Goal: Task Accomplishment & Management: Manage account settings

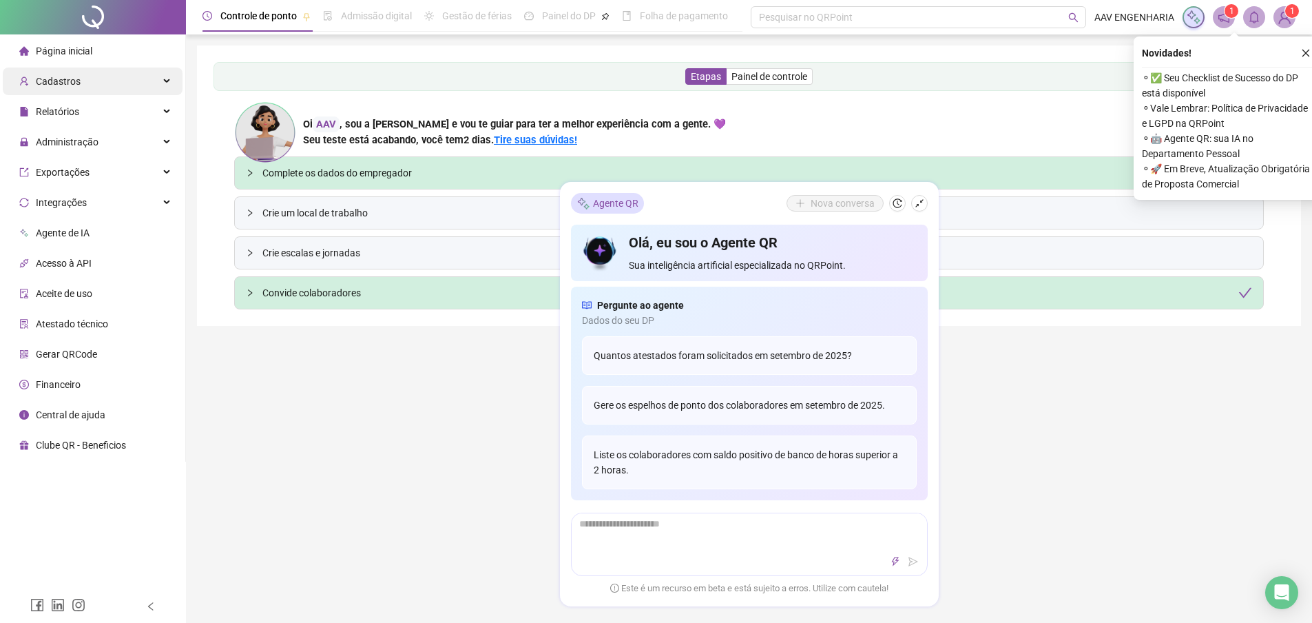
click at [62, 85] on span "Cadastros" at bounding box center [58, 81] width 45 height 11
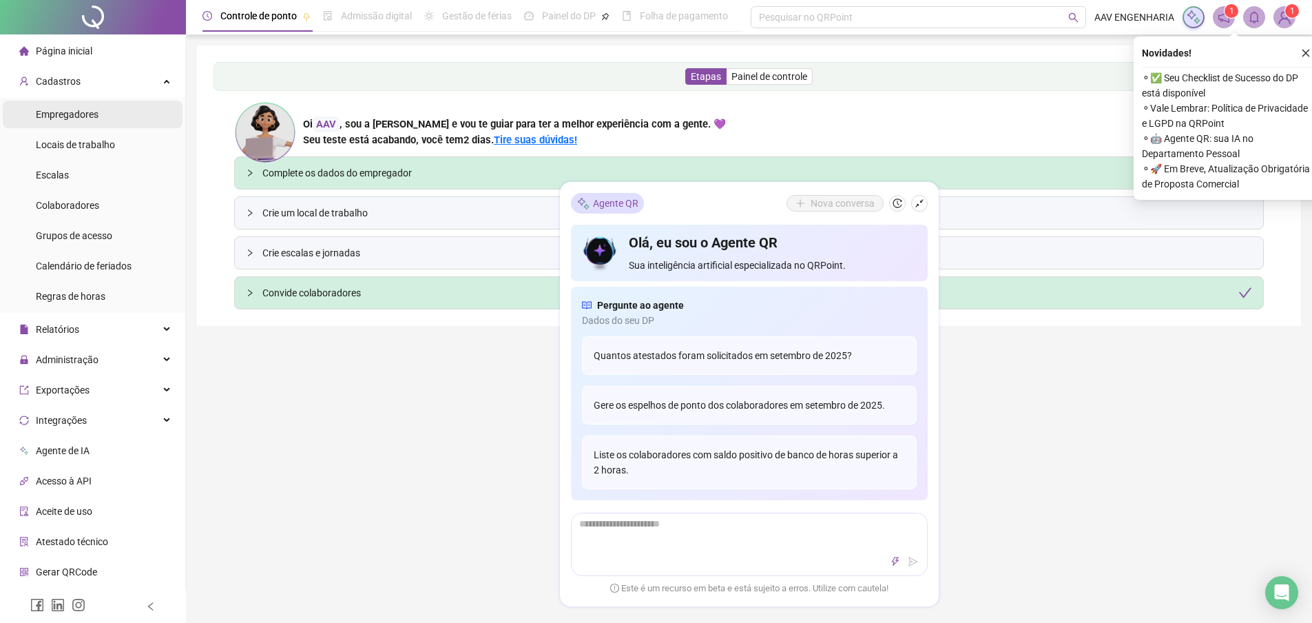
click at [60, 116] on span "Empregadores" at bounding box center [67, 114] width 63 height 11
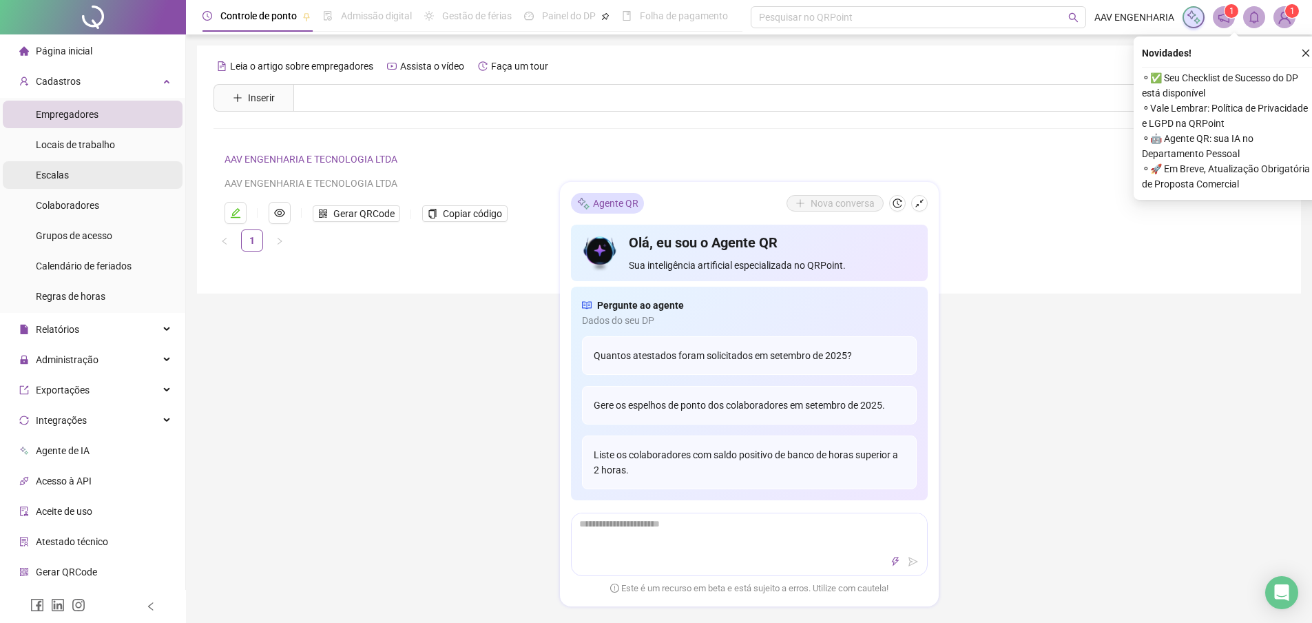
click at [68, 173] on li "Escalas" at bounding box center [93, 175] width 180 height 28
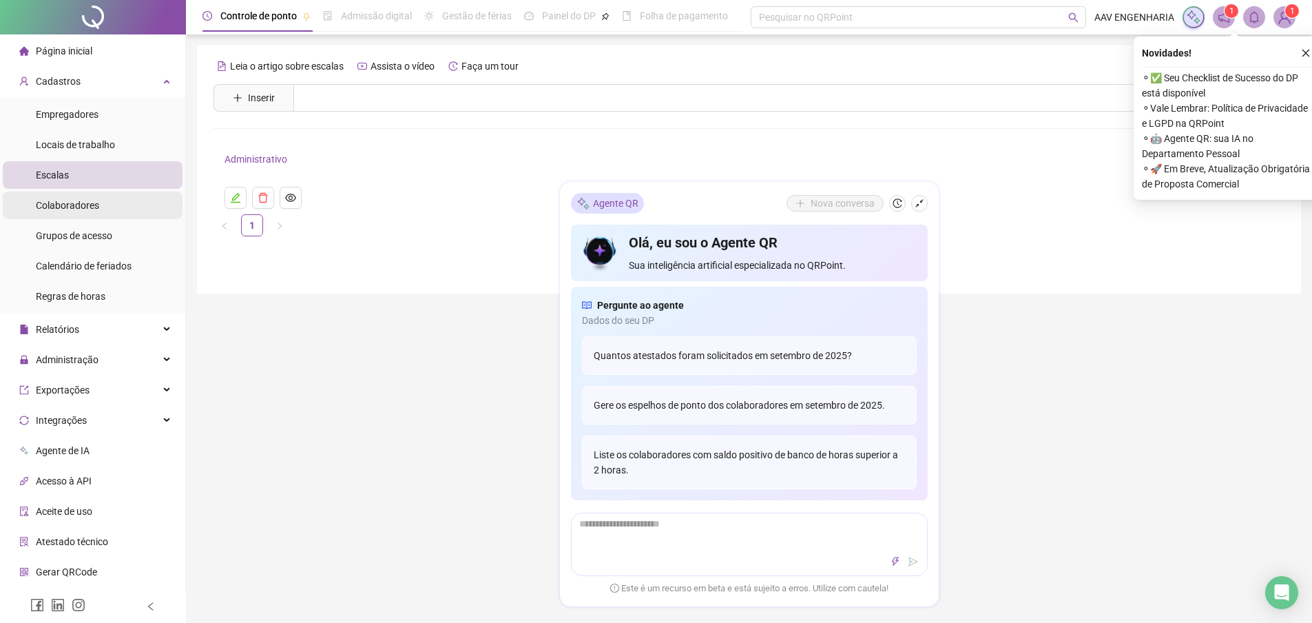
click at [80, 208] on span "Colaboradores" at bounding box center [67, 205] width 63 height 11
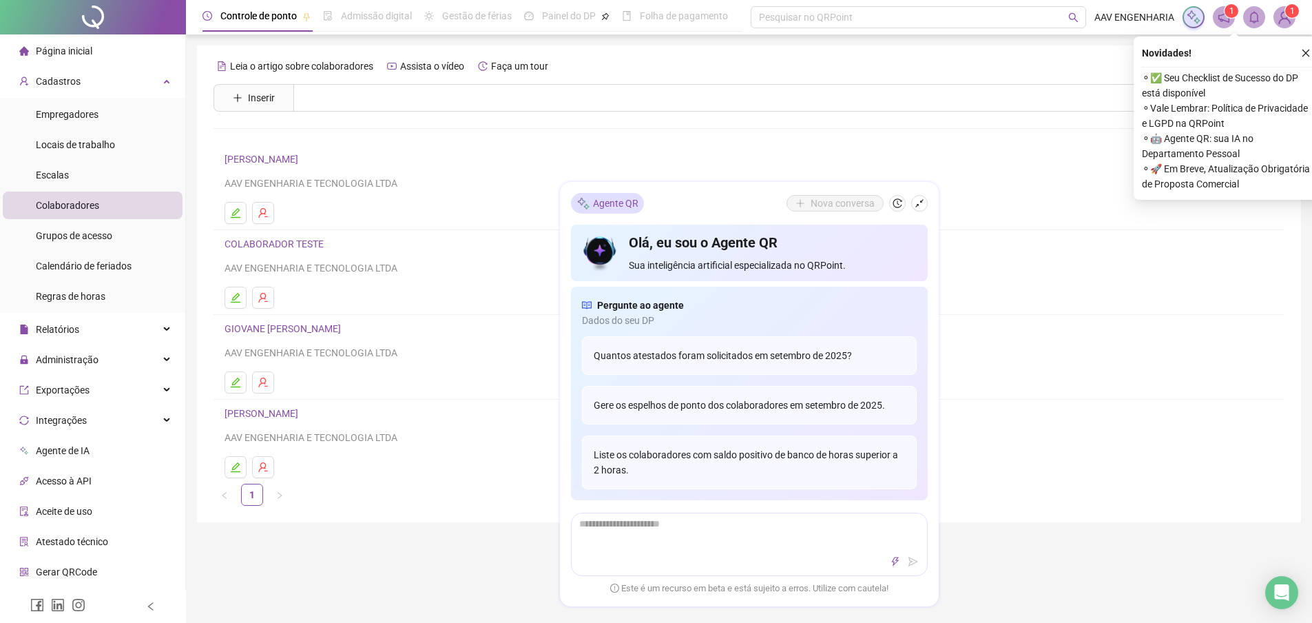
click at [259, 412] on link "[PERSON_NAME]" at bounding box center [264, 413] width 78 height 11
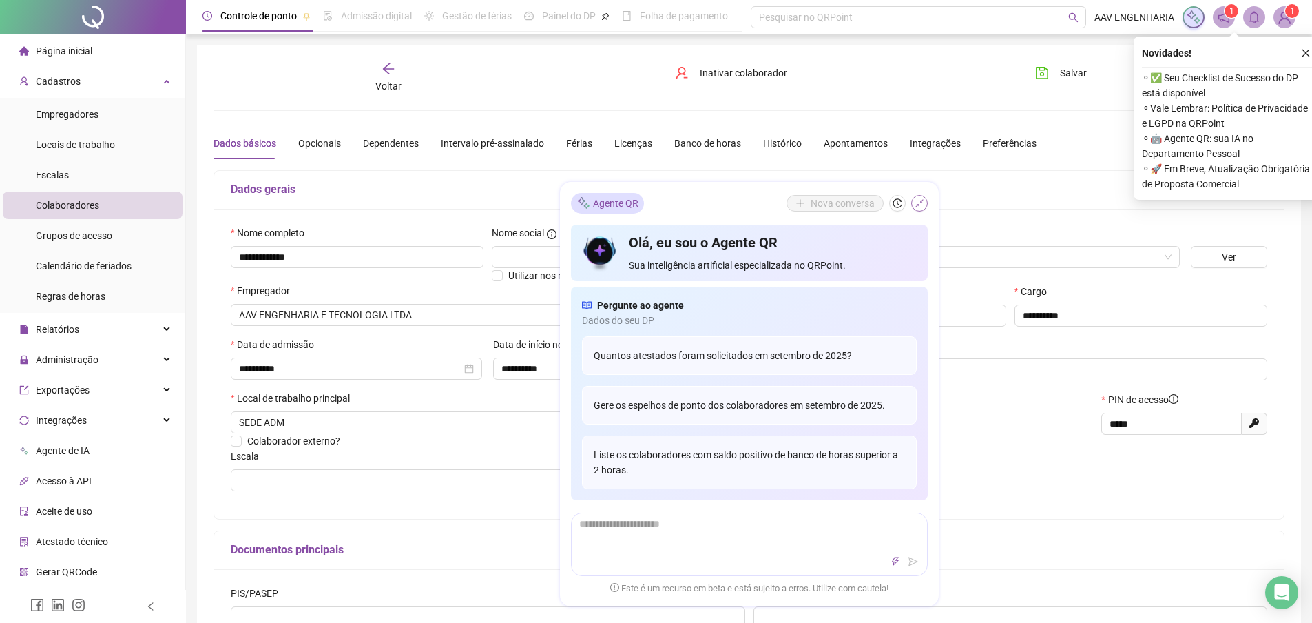
click at [925, 201] on button "button" at bounding box center [919, 203] width 17 height 17
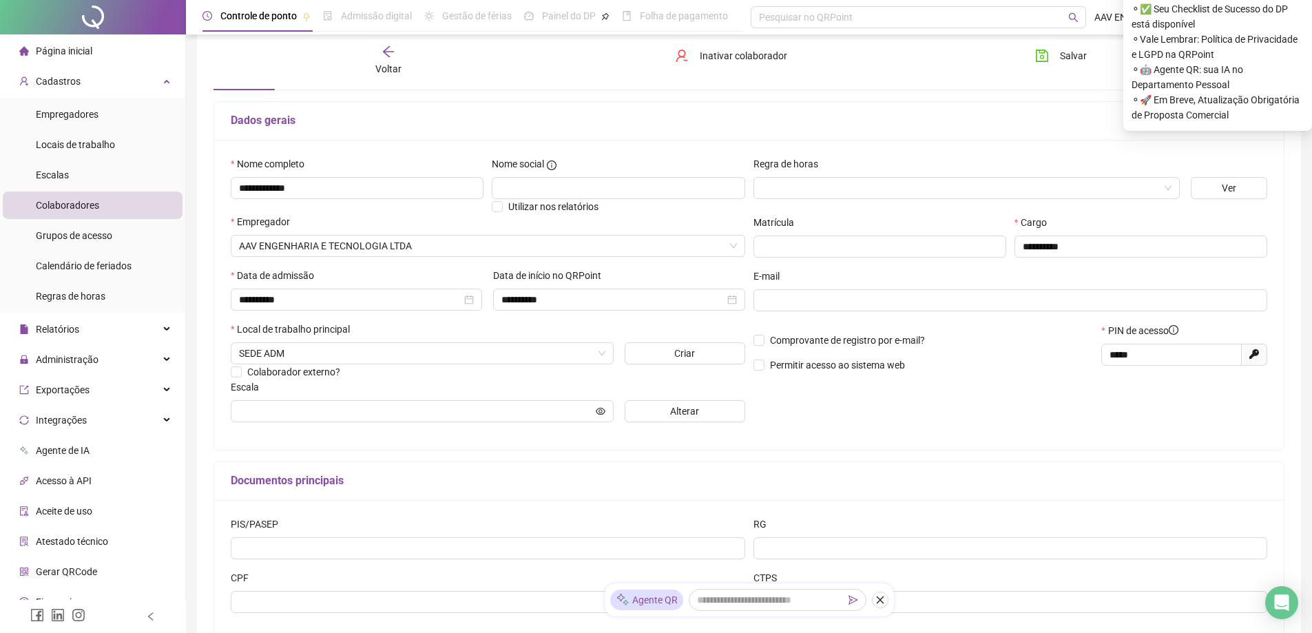
scroll to position [186, 0]
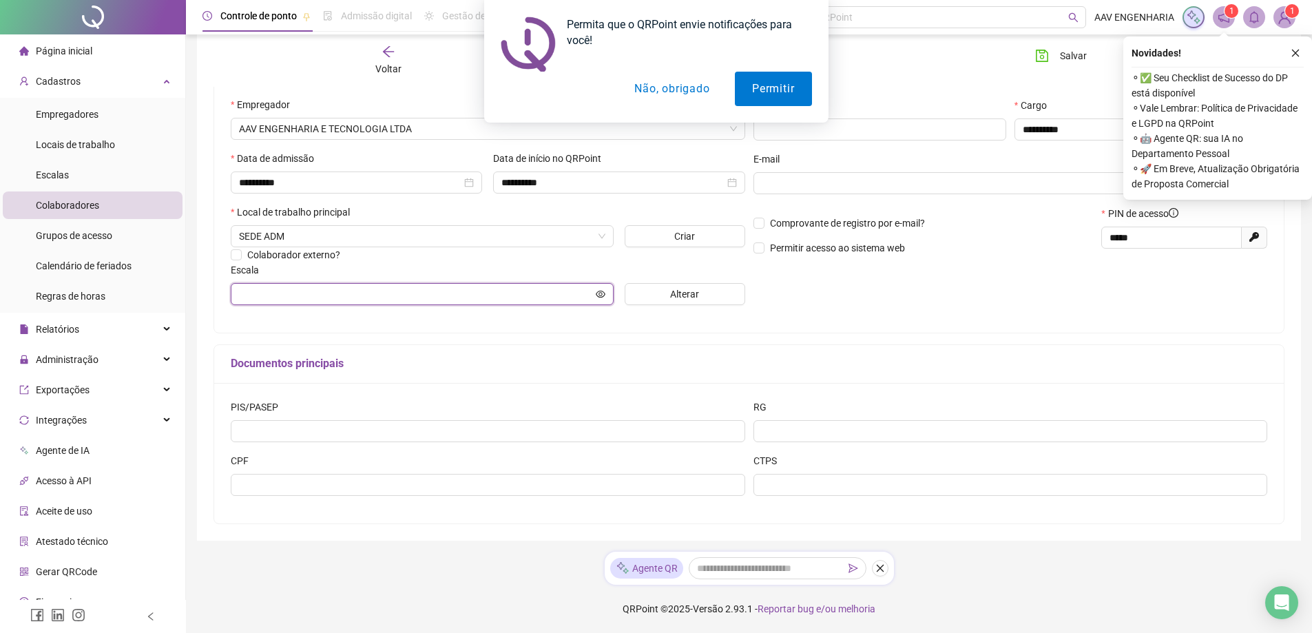
click at [466, 290] on input "text" at bounding box center [416, 294] width 354 height 15
click at [650, 301] on button "Alterar" at bounding box center [685, 294] width 121 height 22
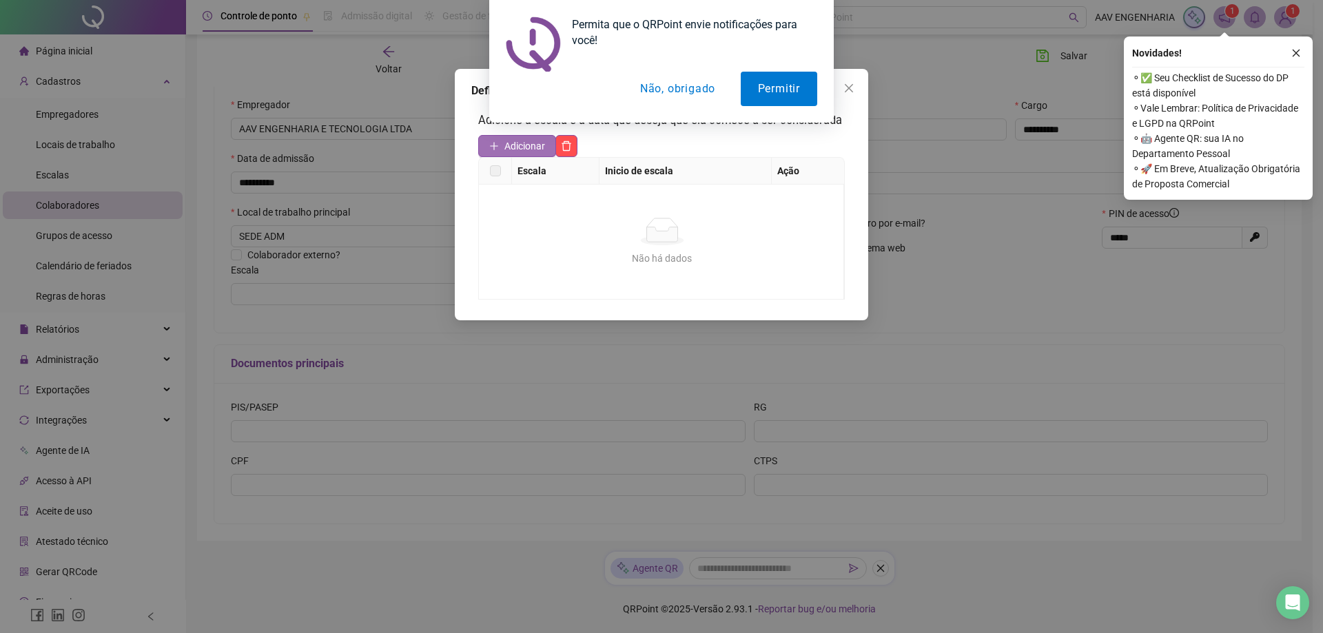
click at [517, 147] on span "Adicionar" at bounding box center [524, 145] width 41 height 15
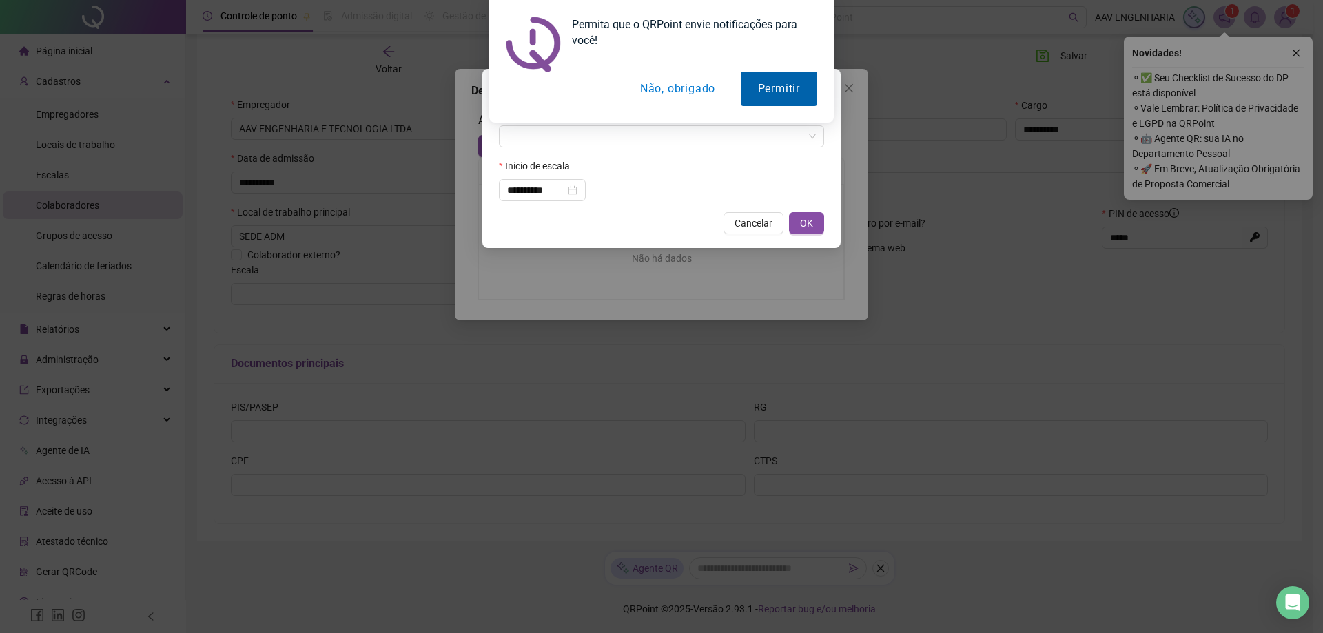
click at [769, 87] on button "Permitir" at bounding box center [778, 89] width 76 height 34
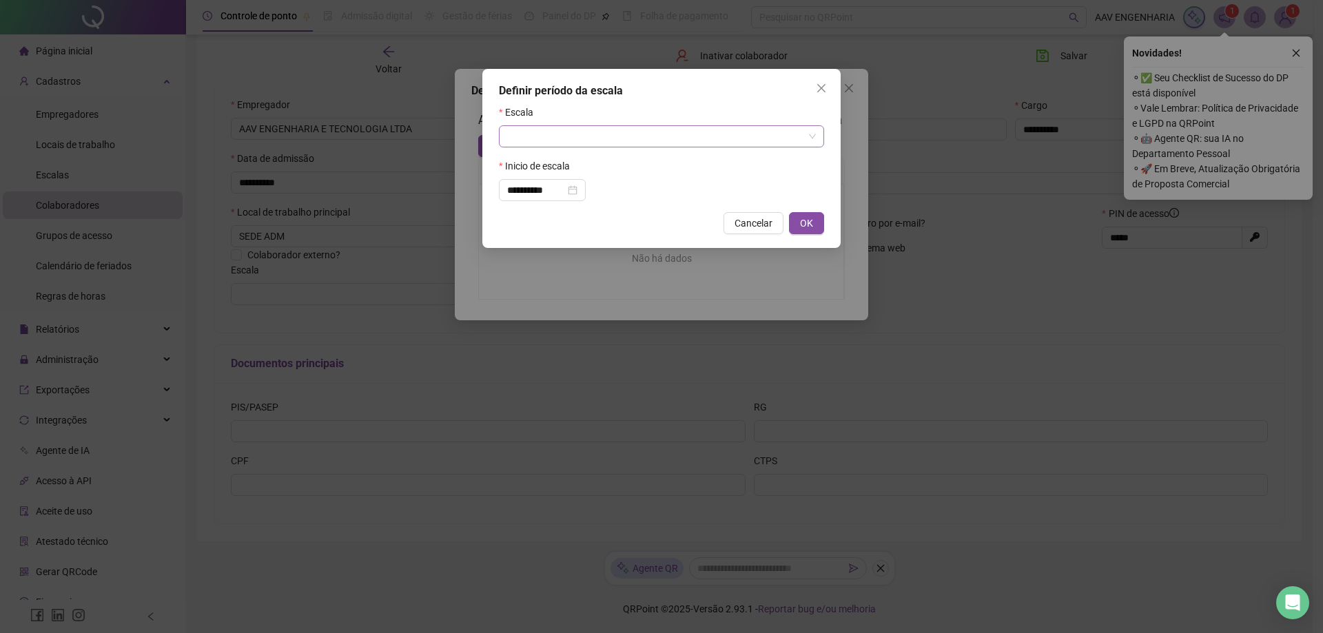
click at [603, 145] on input "search" at bounding box center [655, 136] width 296 height 21
click at [575, 163] on div "Administrativo" at bounding box center [661, 163] width 303 height 15
click at [800, 225] on span "OK" at bounding box center [806, 223] width 13 height 15
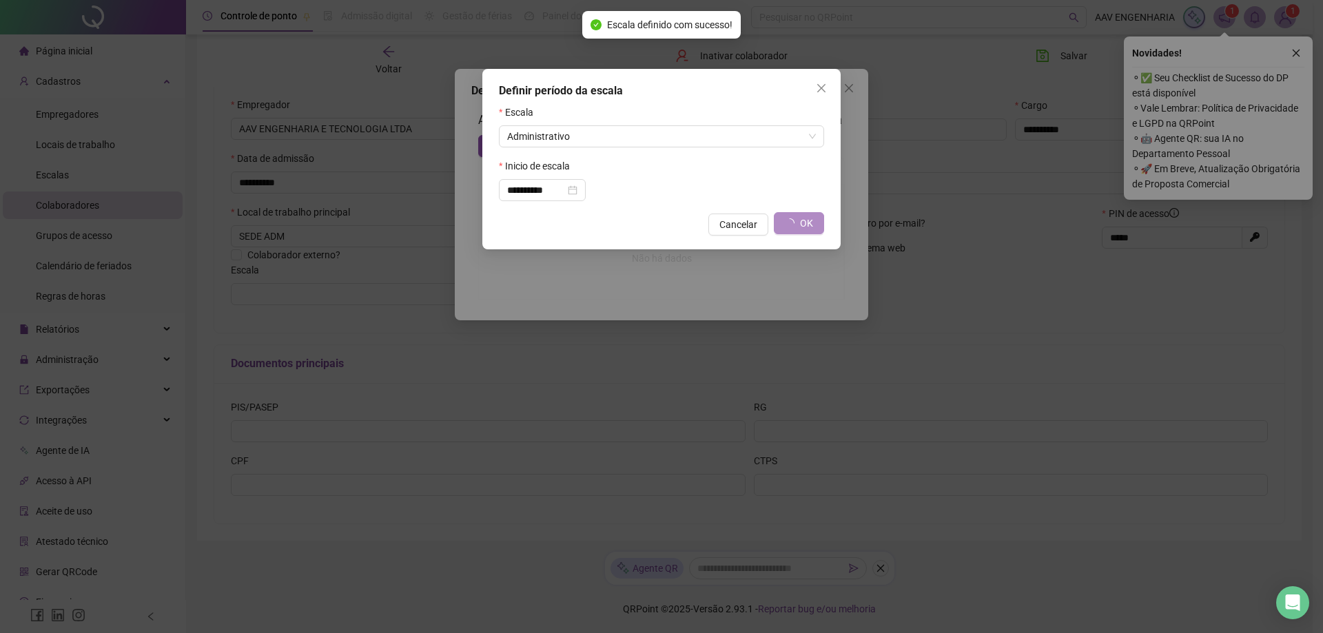
type input "**********"
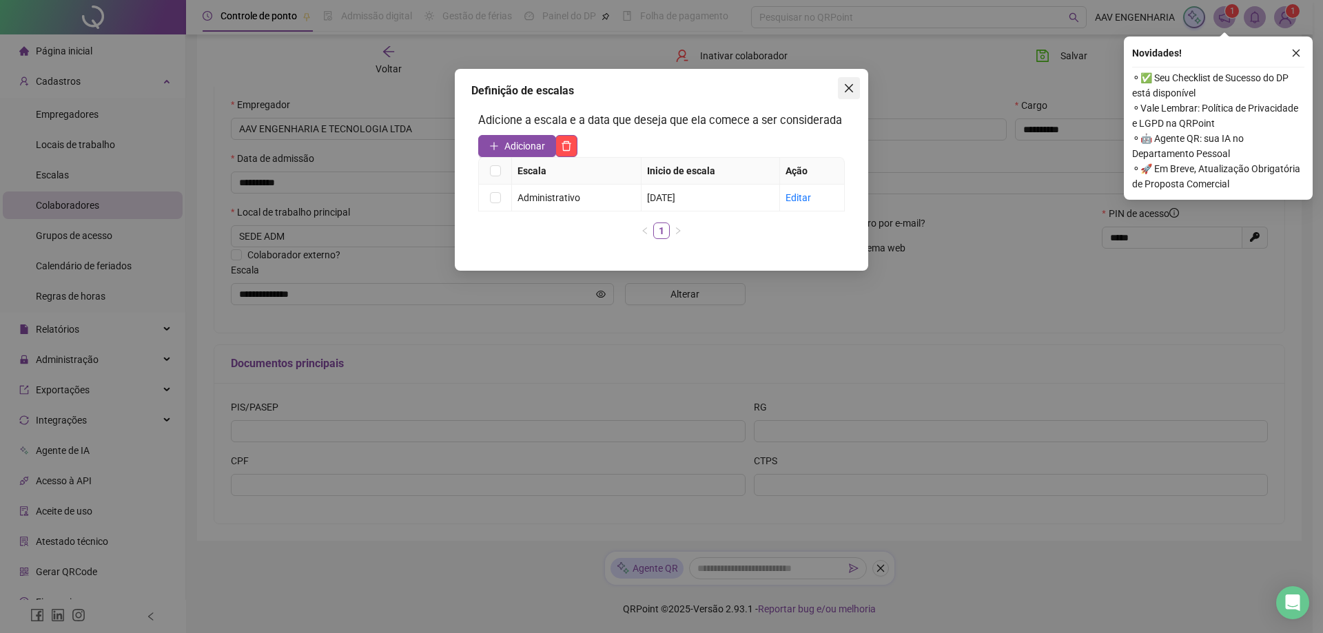
click at [853, 92] on icon "close" at bounding box center [848, 88] width 11 height 11
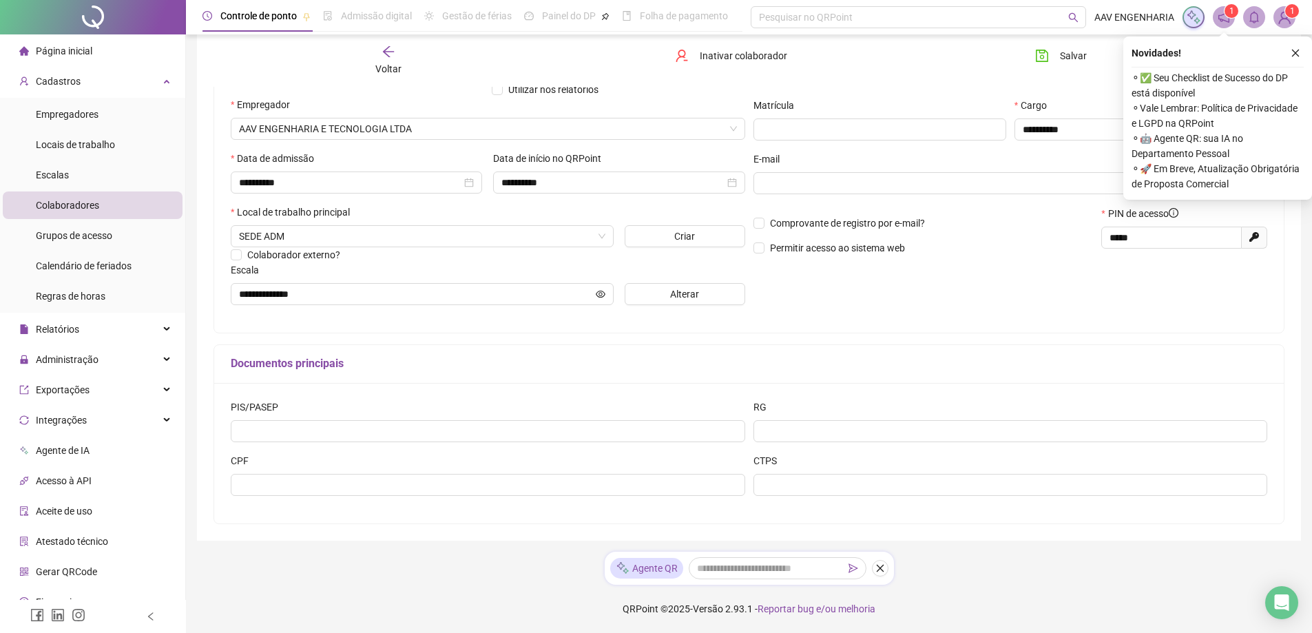
click at [1285, 54] on div "Novidades !" at bounding box center [1218, 53] width 172 height 17
click at [1292, 45] on button "button" at bounding box center [1295, 53] width 17 height 17
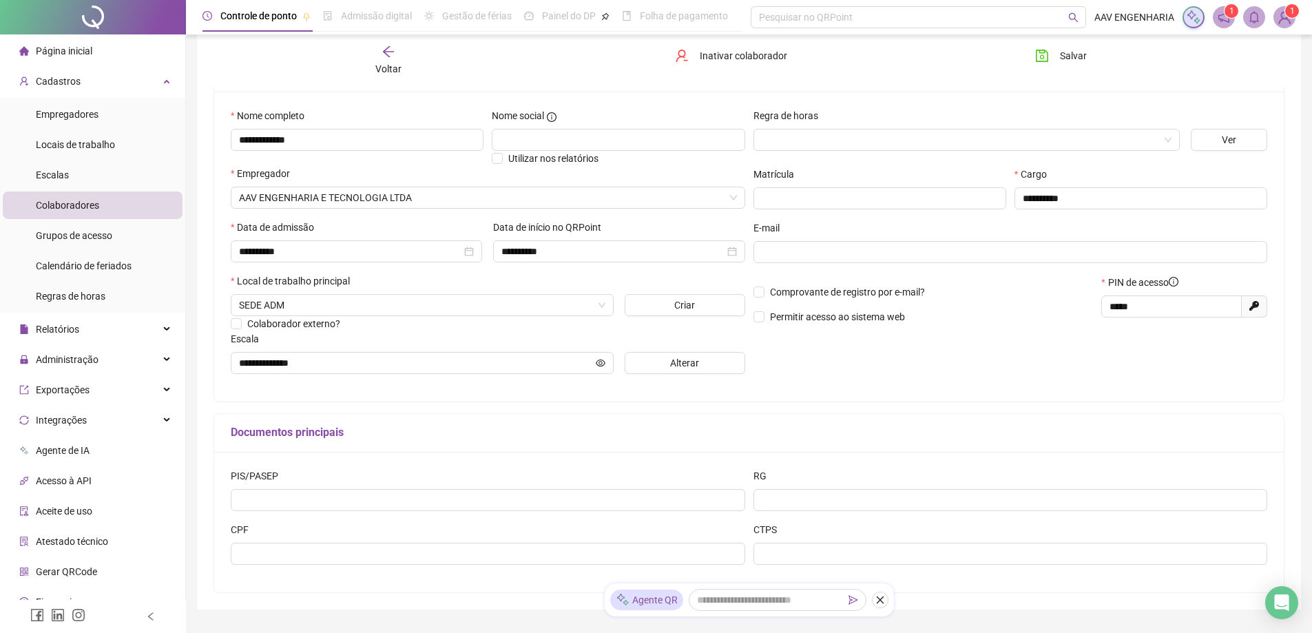
scroll to position [0, 0]
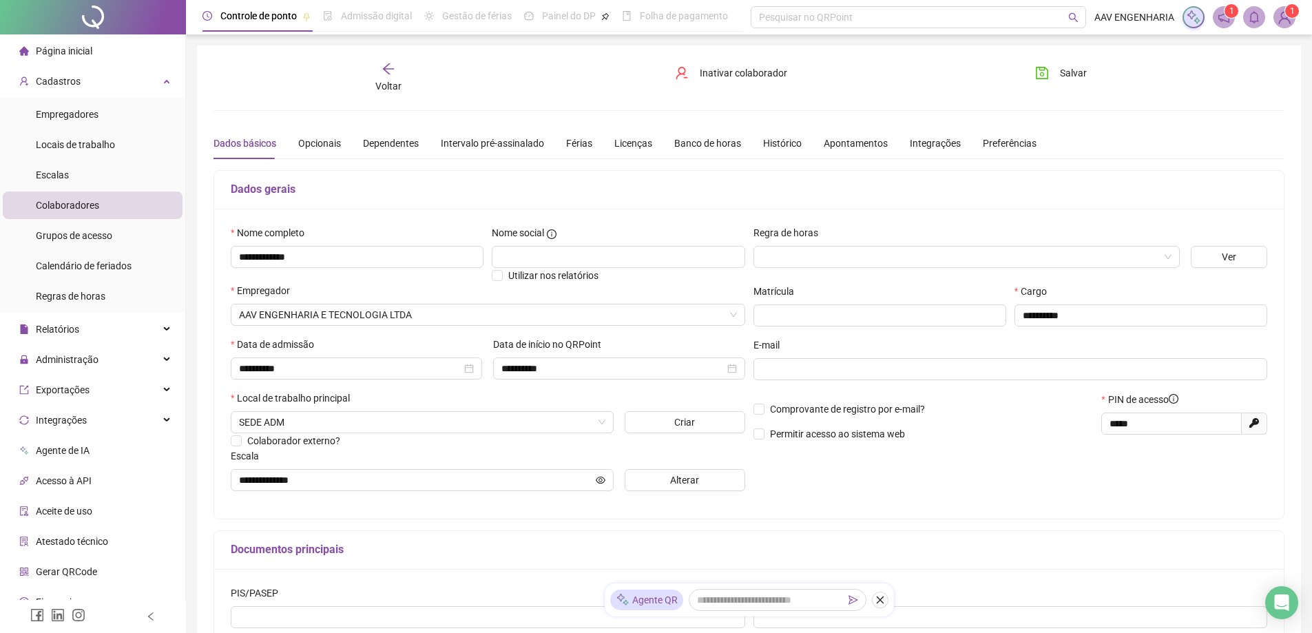
click at [1222, 18] on icon "notification" at bounding box center [1224, 17] width 12 height 12
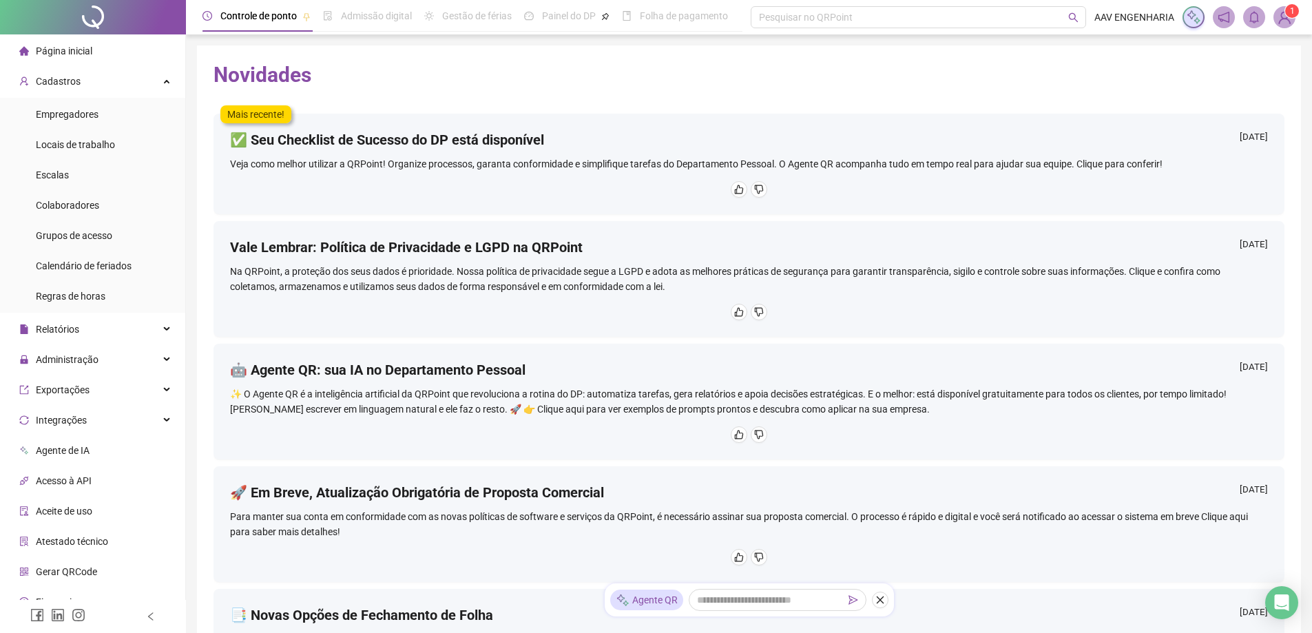
click at [1222, 18] on icon "notification" at bounding box center [1224, 17] width 12 height 12
click at [81, 357] on span "Administração" at bounding box center [67, 359] width 63 height 11
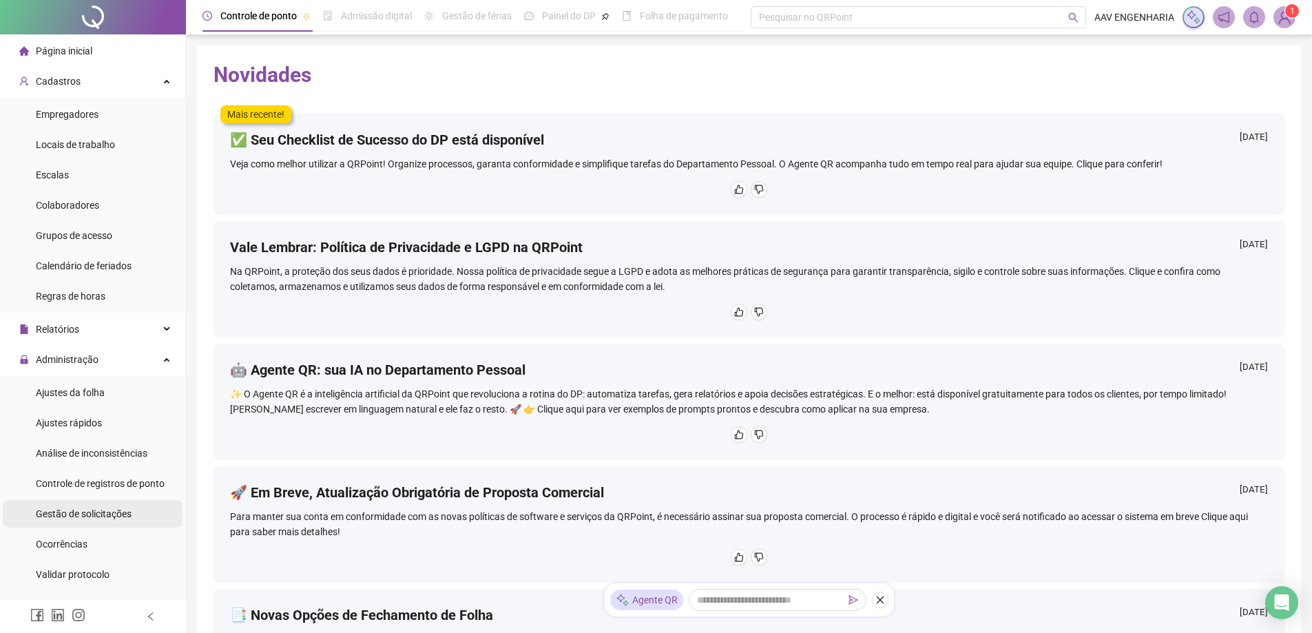
click at [85, 517] on span "Gestão de solicitações" at bounding box center [84, 513] width 96 height 11
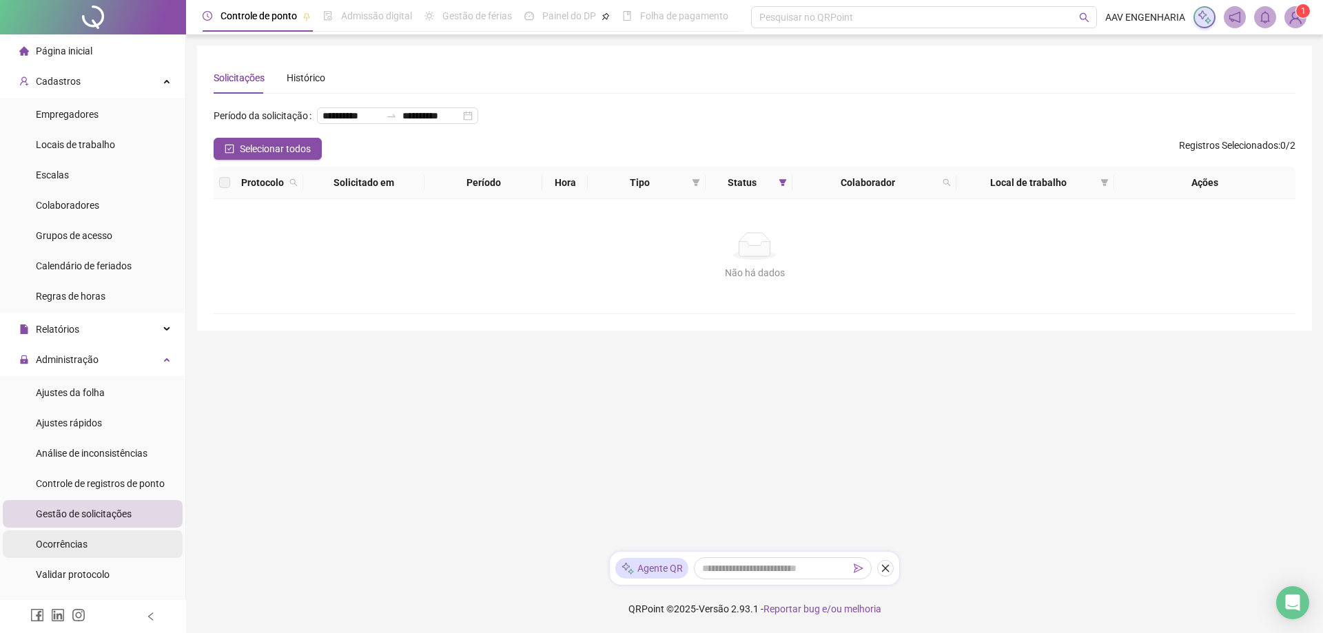
click at [60, 543] on span "Ocorrências" at bounding box center [62, 544] width 52 height 11
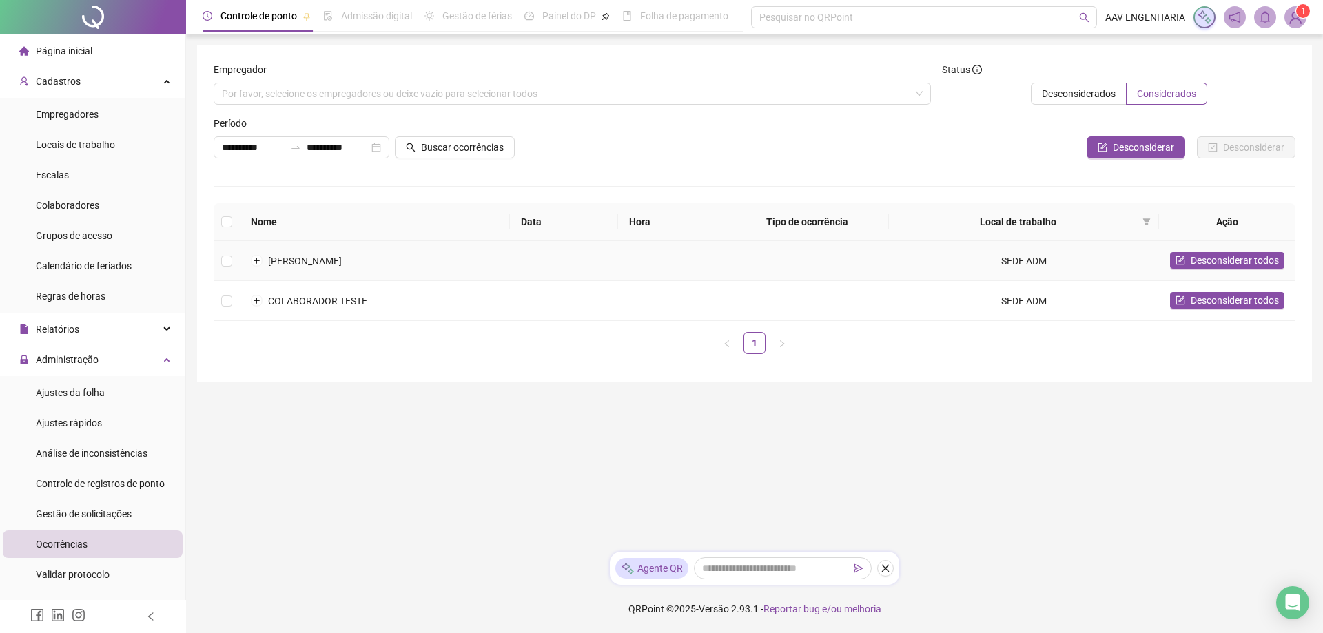
click at [1002, 259] on td "SEDE ADM" at bounding box center [1024, 261] width 271 height 40
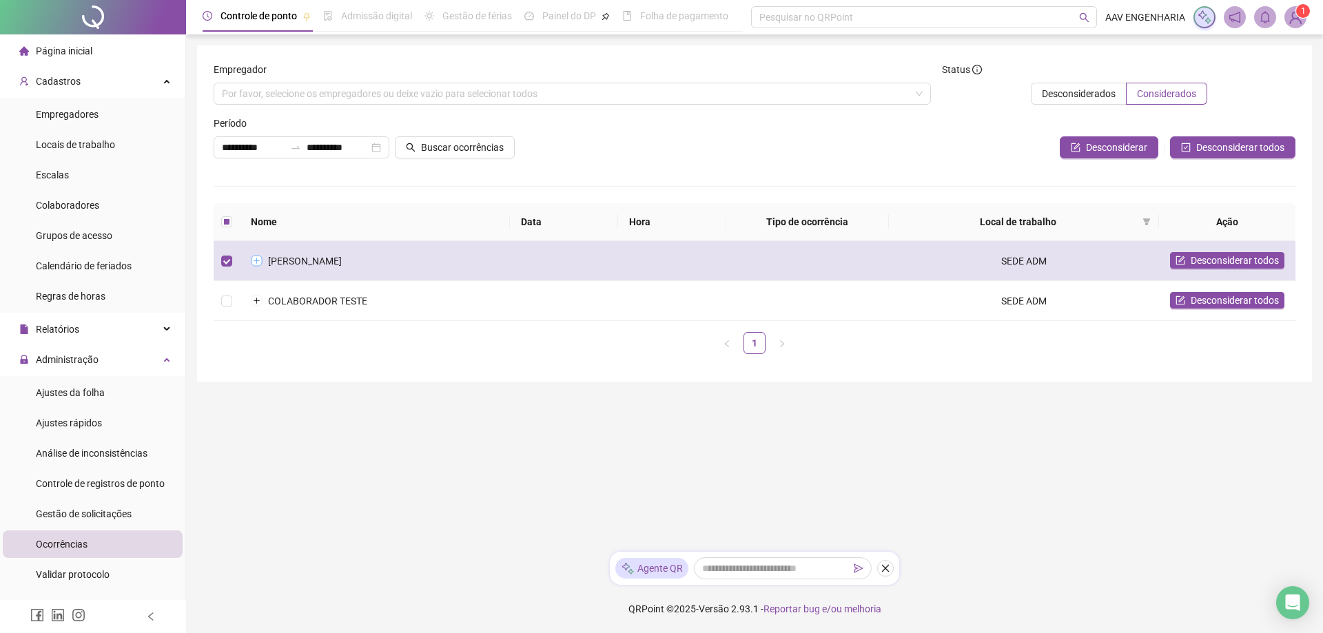
click at [254, 259] on button "Expandir linha" at bounding box center [256, 261] width 11 height 11
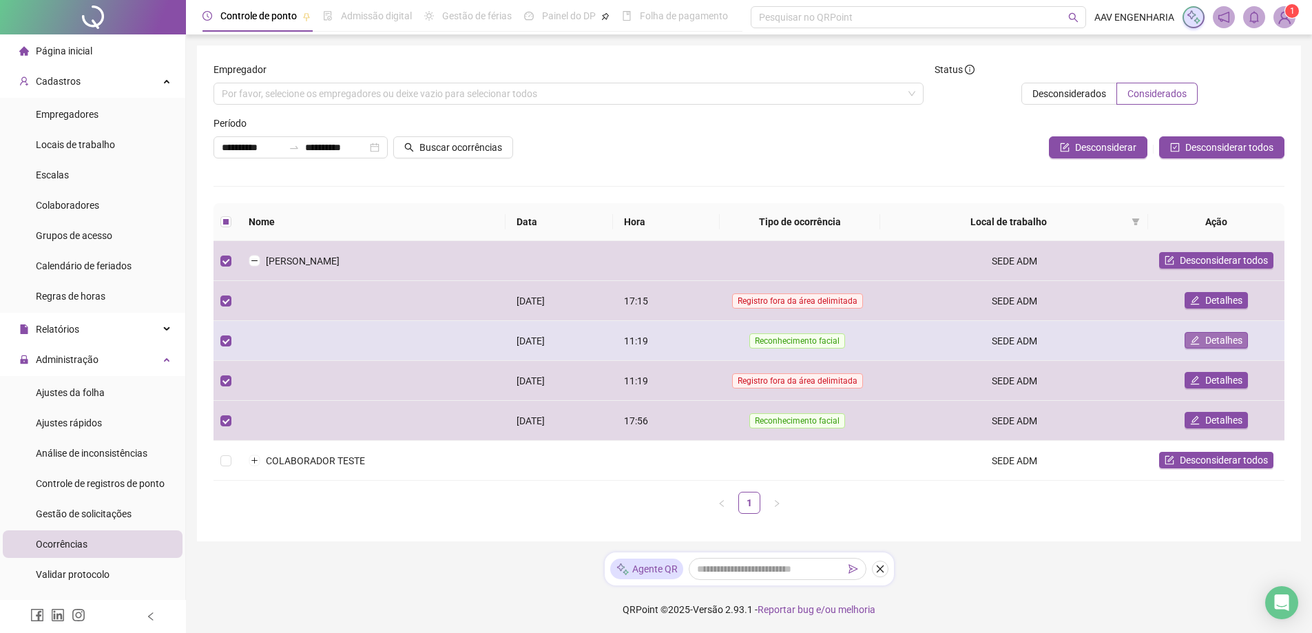
click at [1212, 339] on span "Detalhes" at bounding box center [1223, 340] width 37 height 15
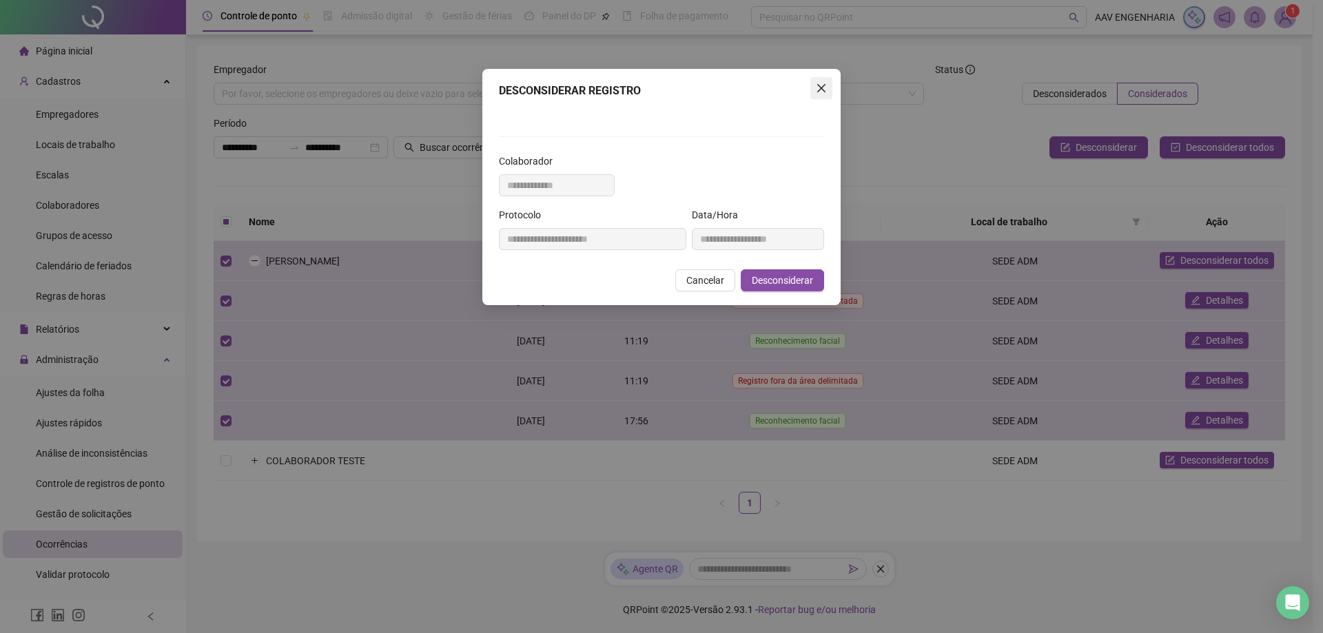
click at [827, 89] on span "Close" at bounding box center [821, 88] width 22 height 11
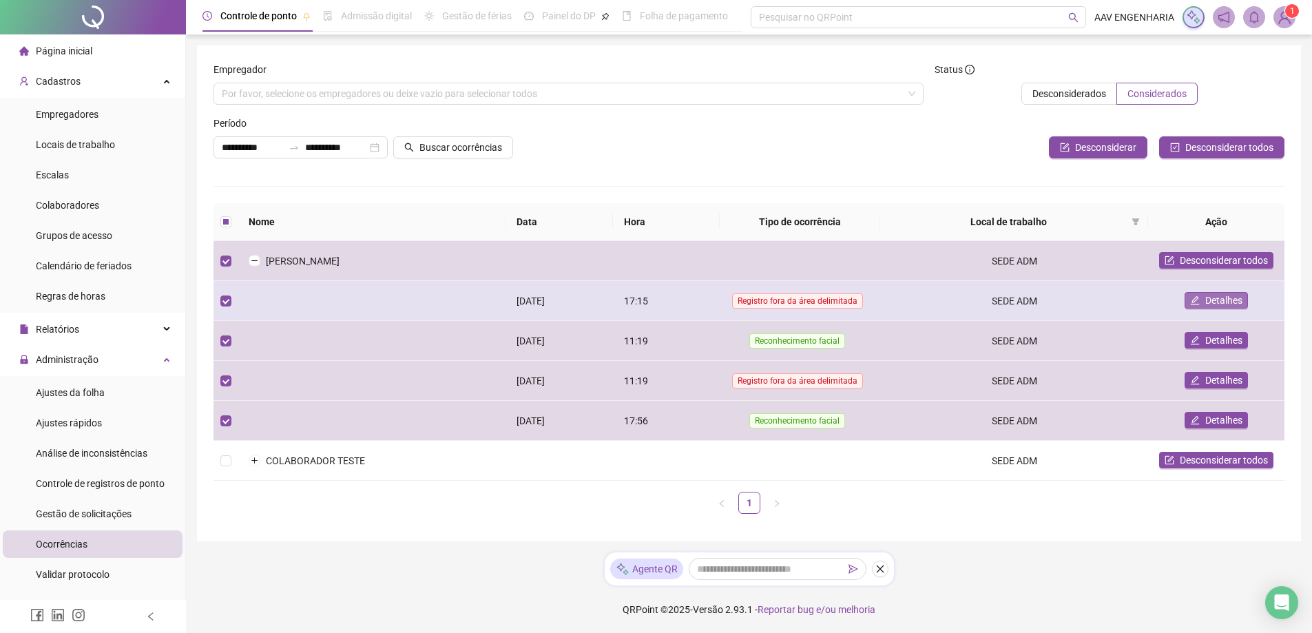
click at [1203, 300] on button "Detalhes" at bounding box center [1216, 300] width 63 height 17
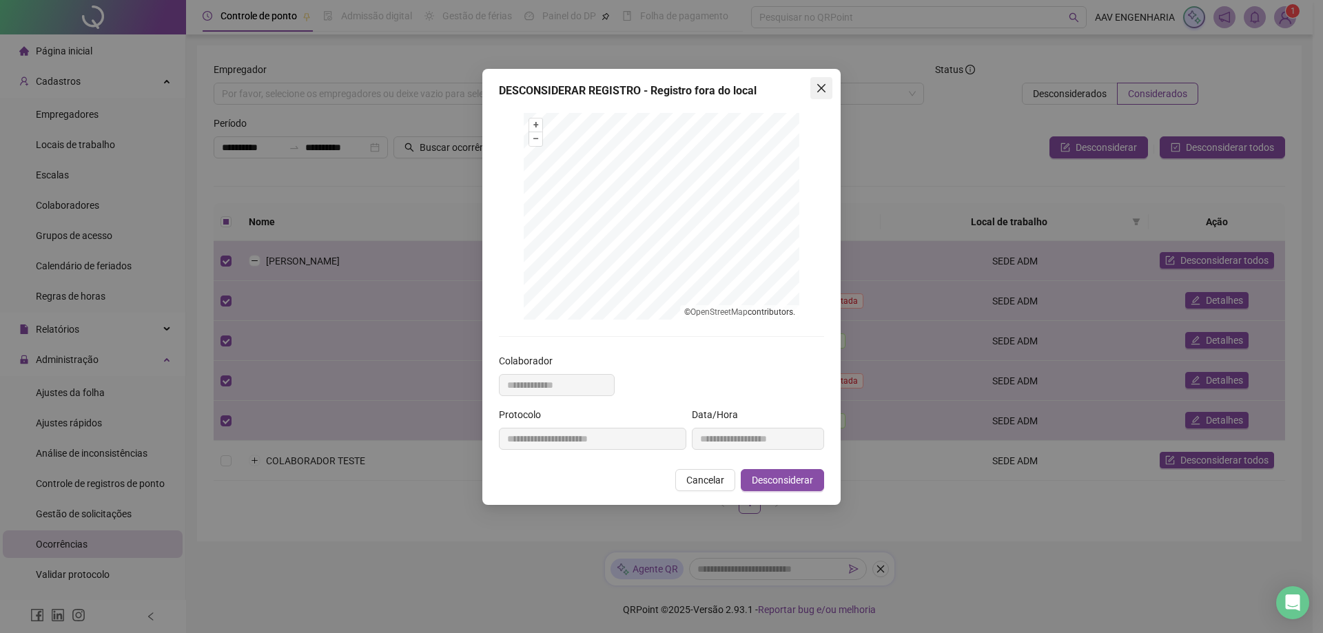
click at [818, 90] on icon "close" at bounding box center [821, 88] width 8 height 8
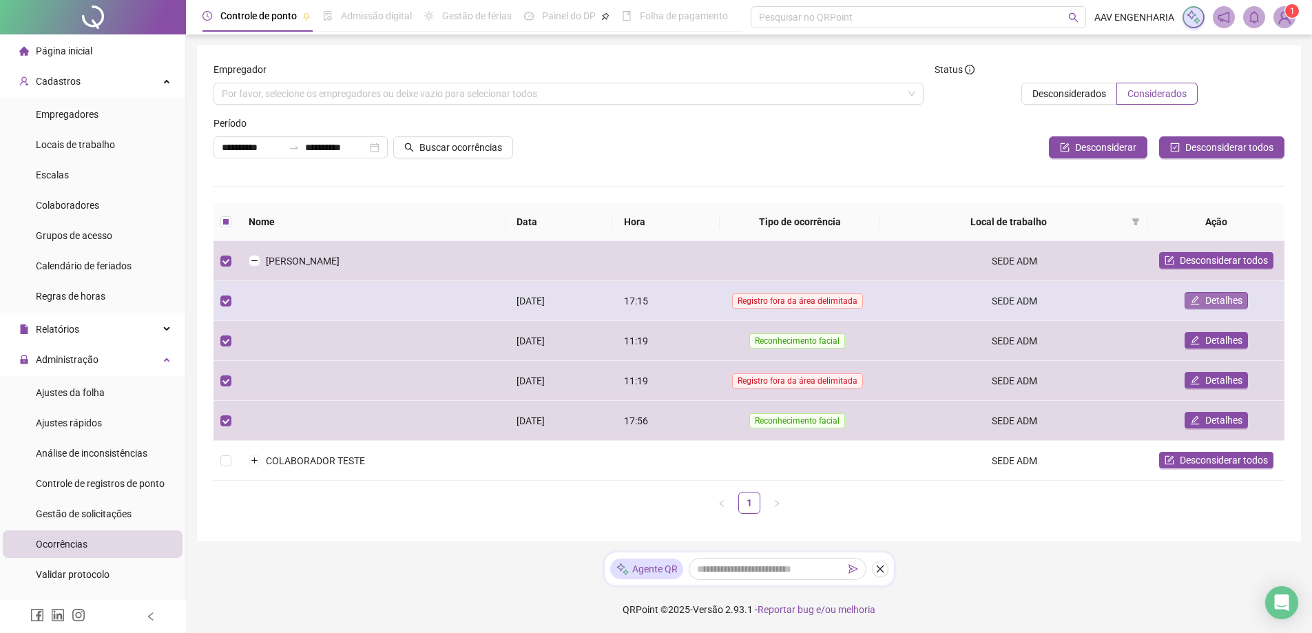
click at [1223, 293] on span "Detalhes" at bounding box center [1223, 300] width 37 height 15
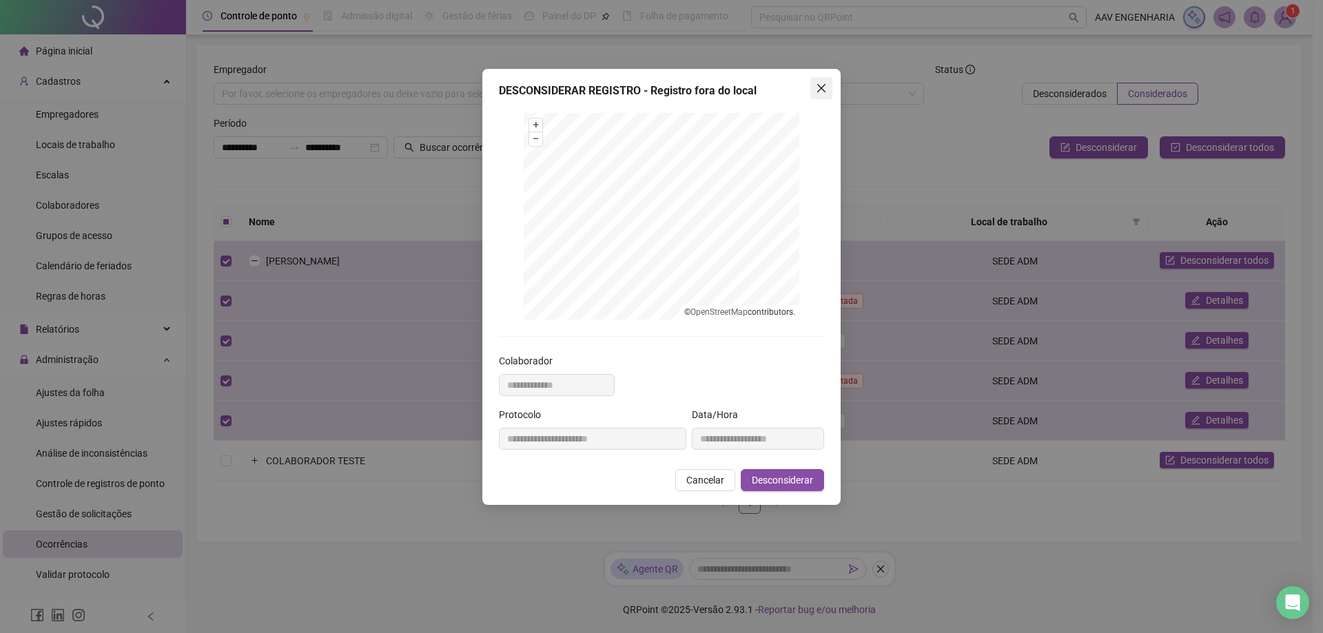
click at [825, 89] on icon "close" at bounding box center [821, 88] width 11 height 11
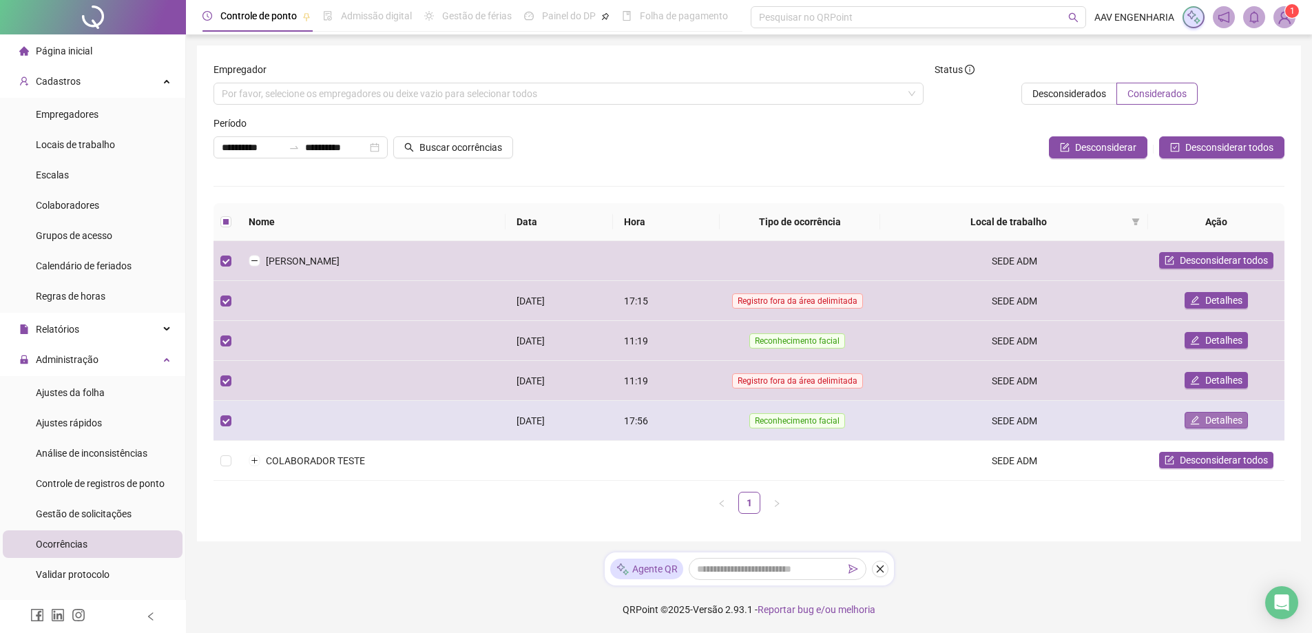
click at [1221, 422] on span "Detalhes" at bounding box center [1223, 420] width 37 height 15
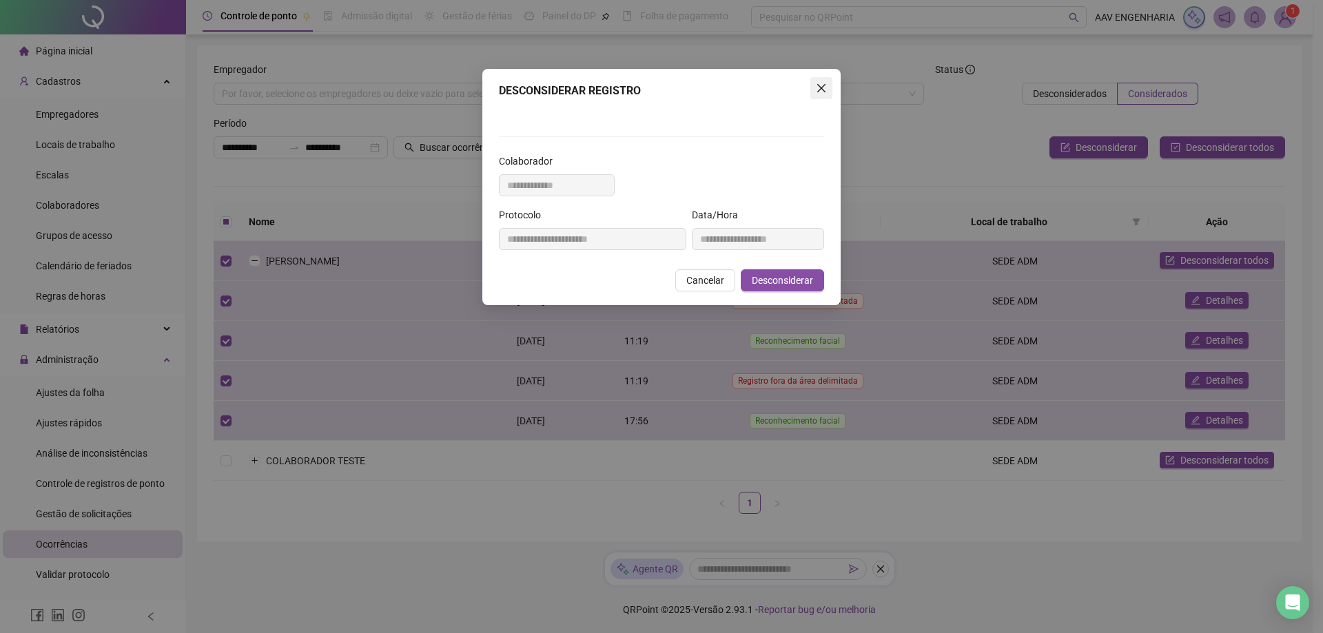
click at [823, 91] on icon "close" at bounding box center [821, 88] width 8 height 8
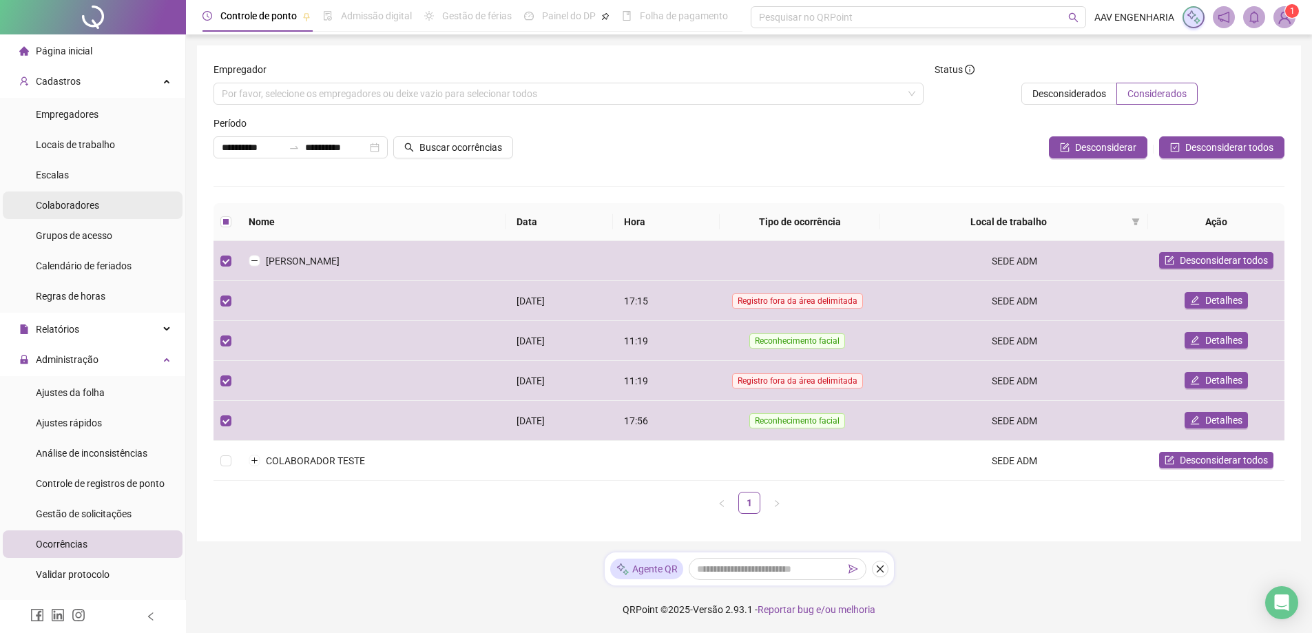
click at [88, 209] on span "Colaboradores" at bounding box center [67, 205] width 63 height 11
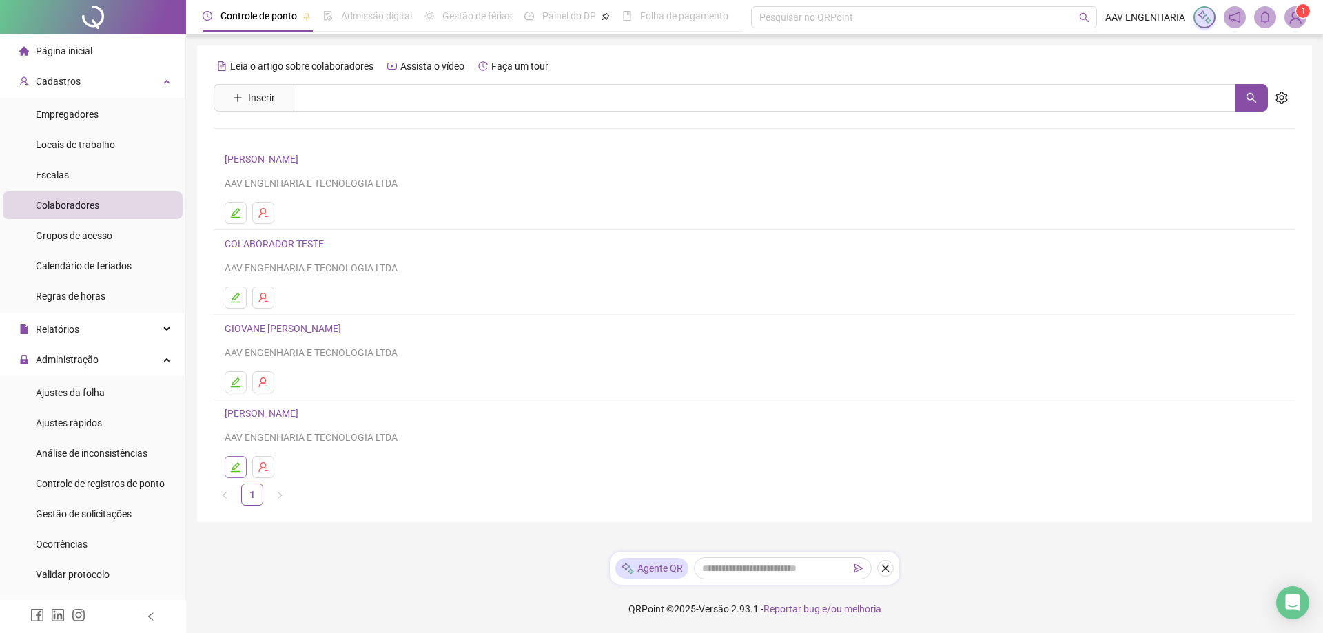
click at [238, 466] on icon "edit" at bounding box center [236, 467] width 10 height 10
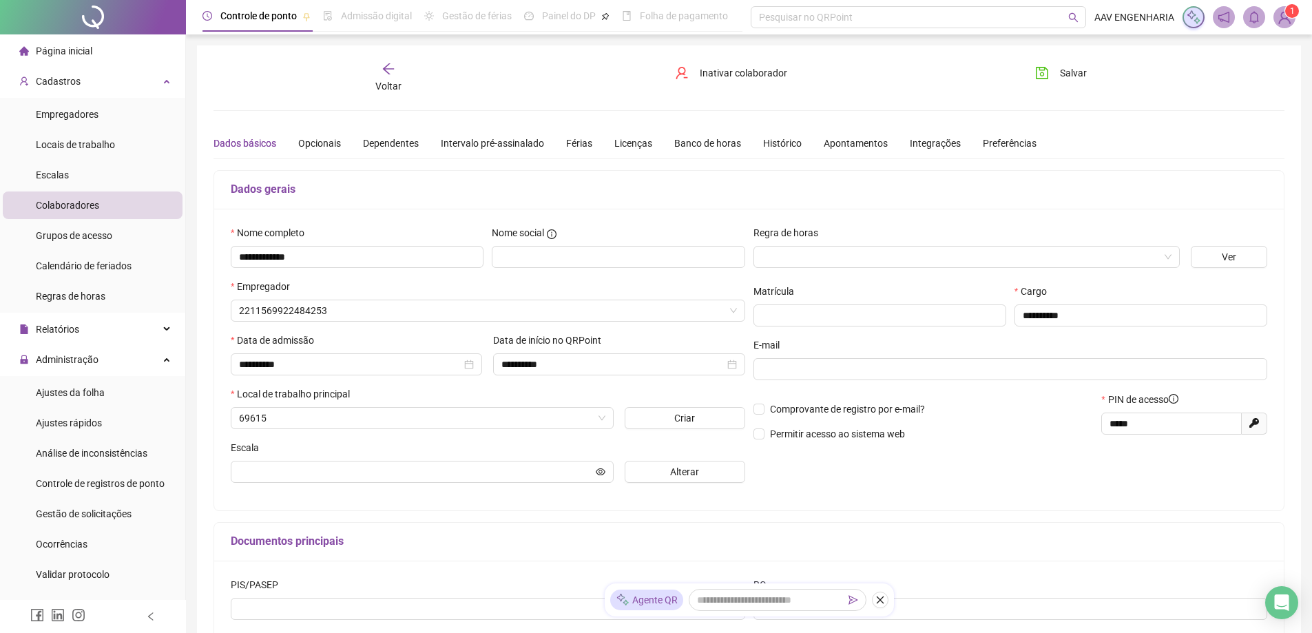
type input "**********"
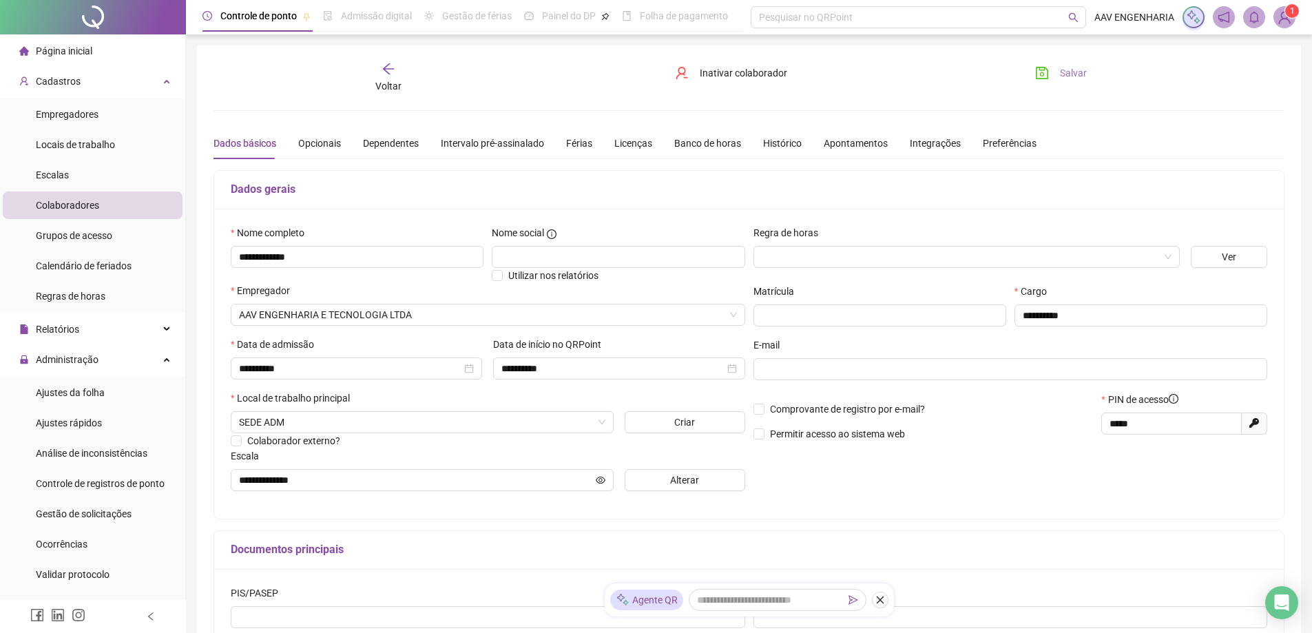
click at [1072, 69] on span "Salvar" at bounding box center [1073, 72] width 27 height 15
click at [75, 519] on span "Gestão de solicitações" at bounding box center [84, 513] width 96 height 11
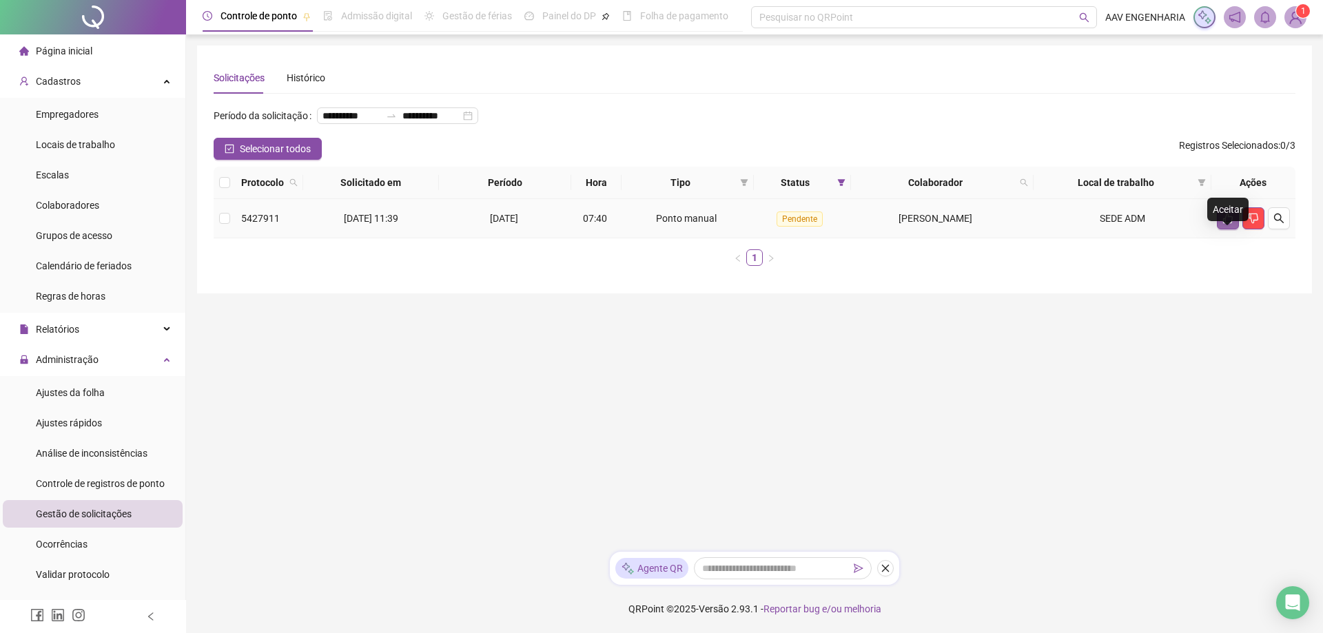
click at [1227, 224] on icon "like" at bounding box center [1228, 219] width 10 height 10
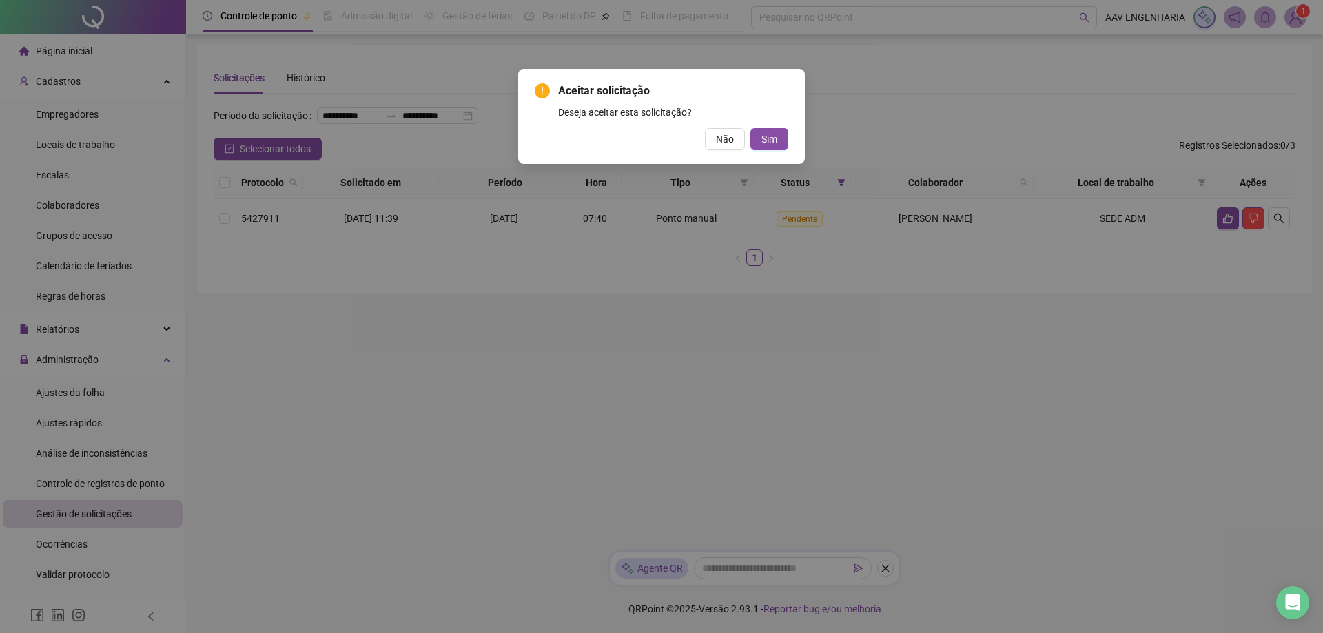
click at [635, 314] on div "Aceitar solicitação Deseja aceitar esta solicitação? Não Sim" at bounding box center [661, 316] width 1323 height 633
click at [725, 138] on span "Não" at bounding box center [725, 139] width 18 height 15
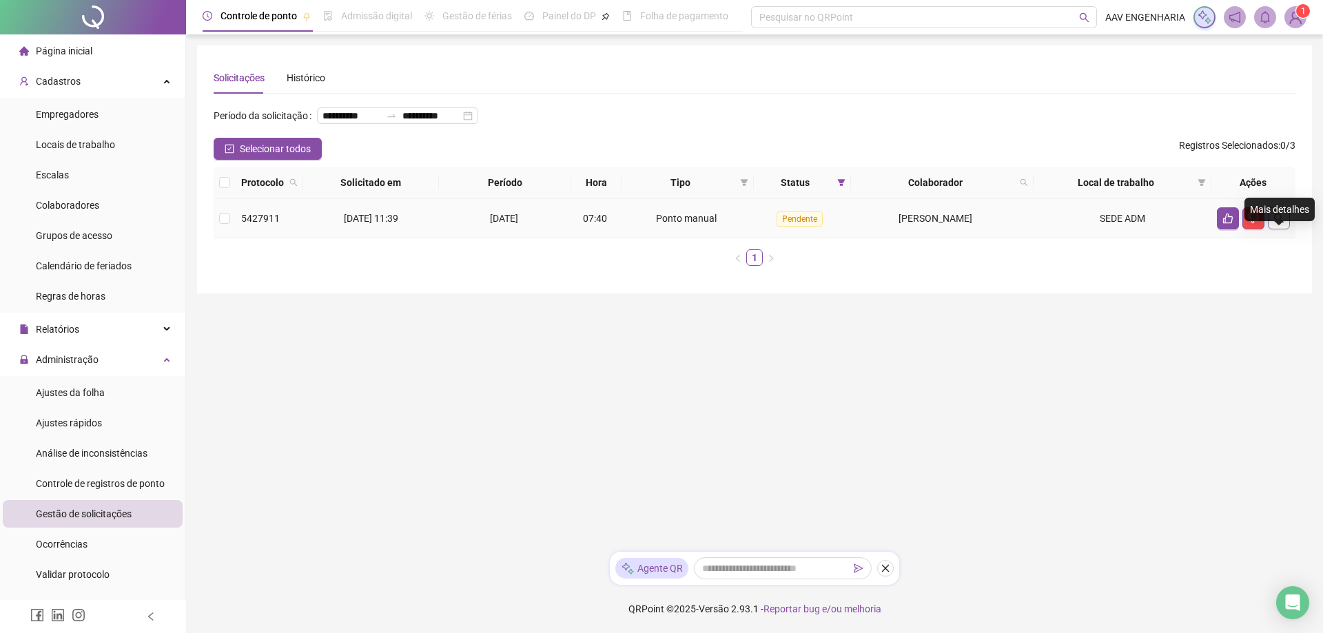
click at [1278, 224] on icon "search" at bounding box center [1278, 218] width 11 height 11
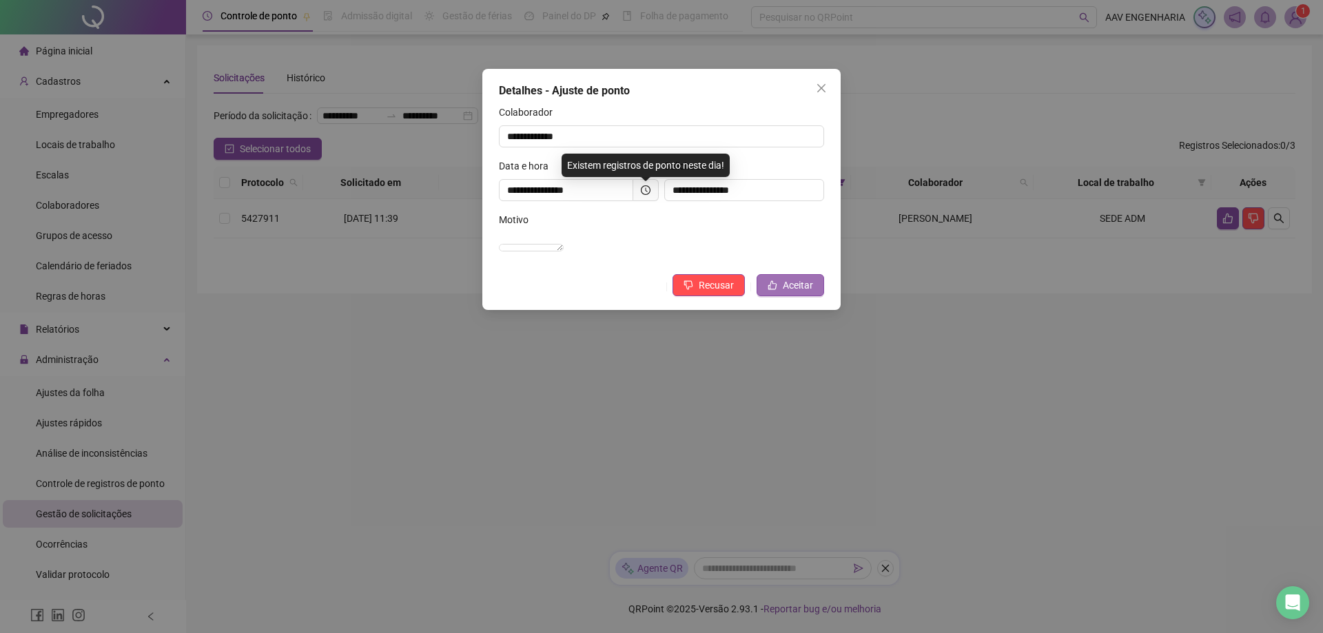
click at [811, 293] on span "Aceitar" at bounding box center [797, 285] width 30 height 15
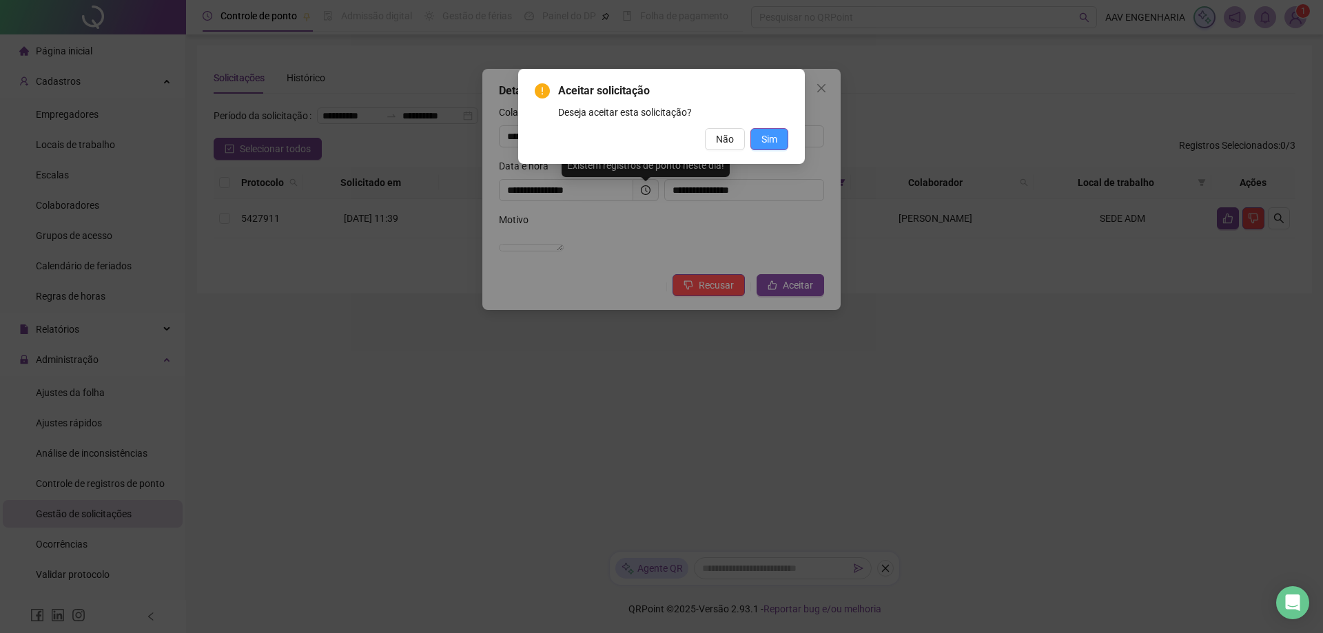
click at [771, 138] on span "Sim" at bounding box center [769, 139] width 16 height 15
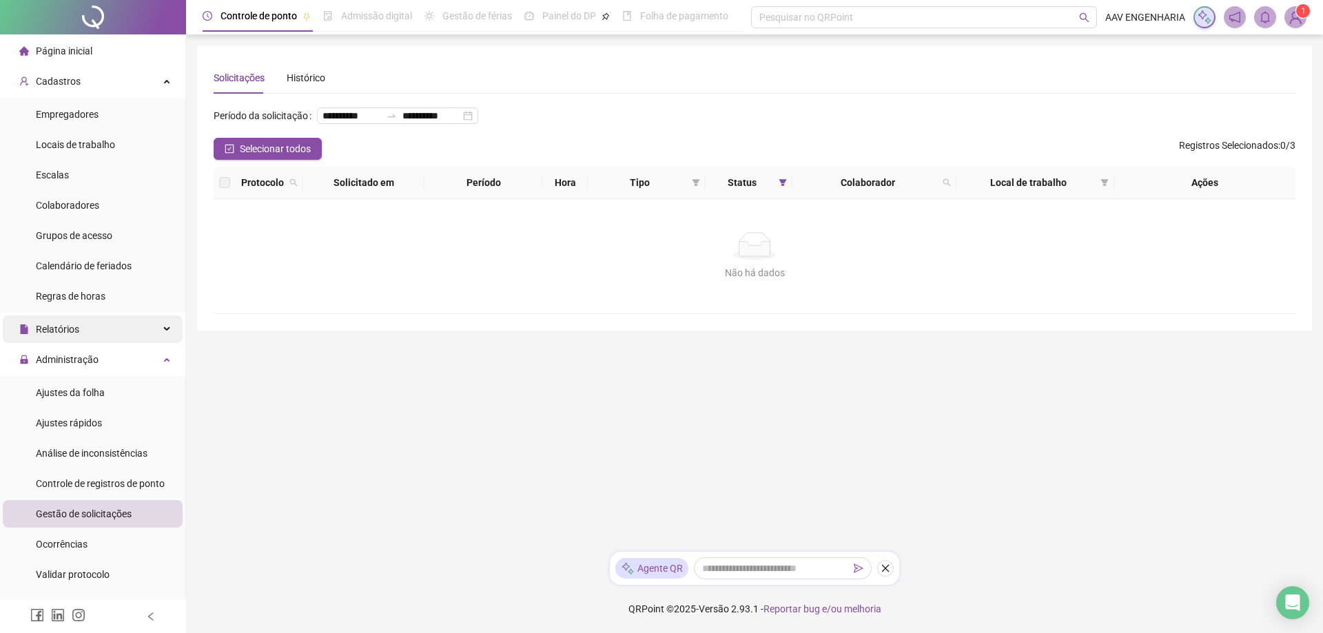
click at [85, 337] on div "Relatórios" at bounding box center [93, 329] width 180 height 28
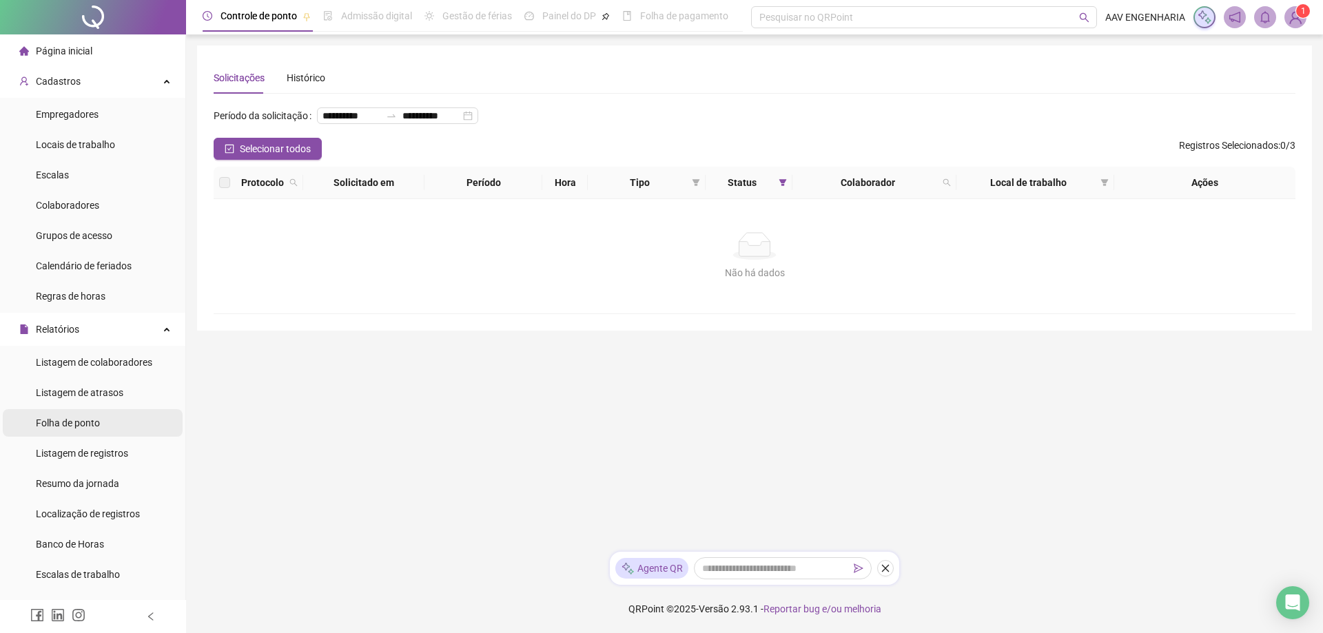
click at [78, 426] on span "Folha de ponto" at bounding box center [68, 422] width 64 height 11
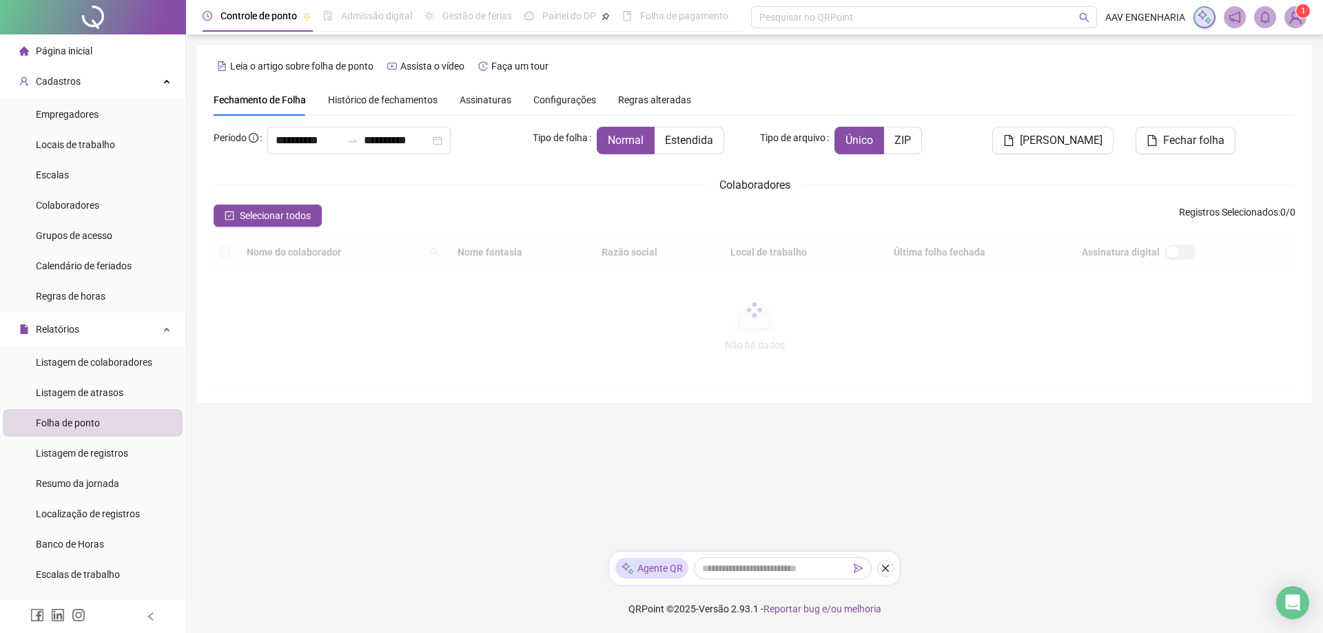
type input "**********"
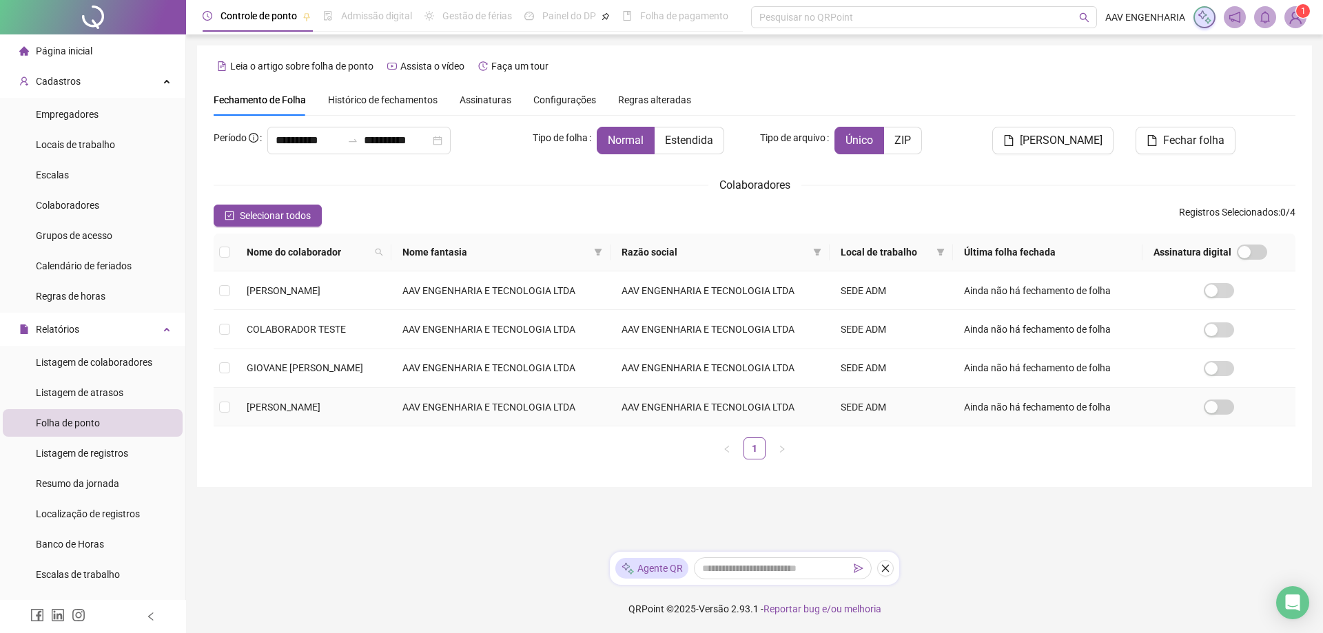
click at [278, 411] on span "[PERSON_NAME]" at bounding box center [284, 407] width 74 height 11
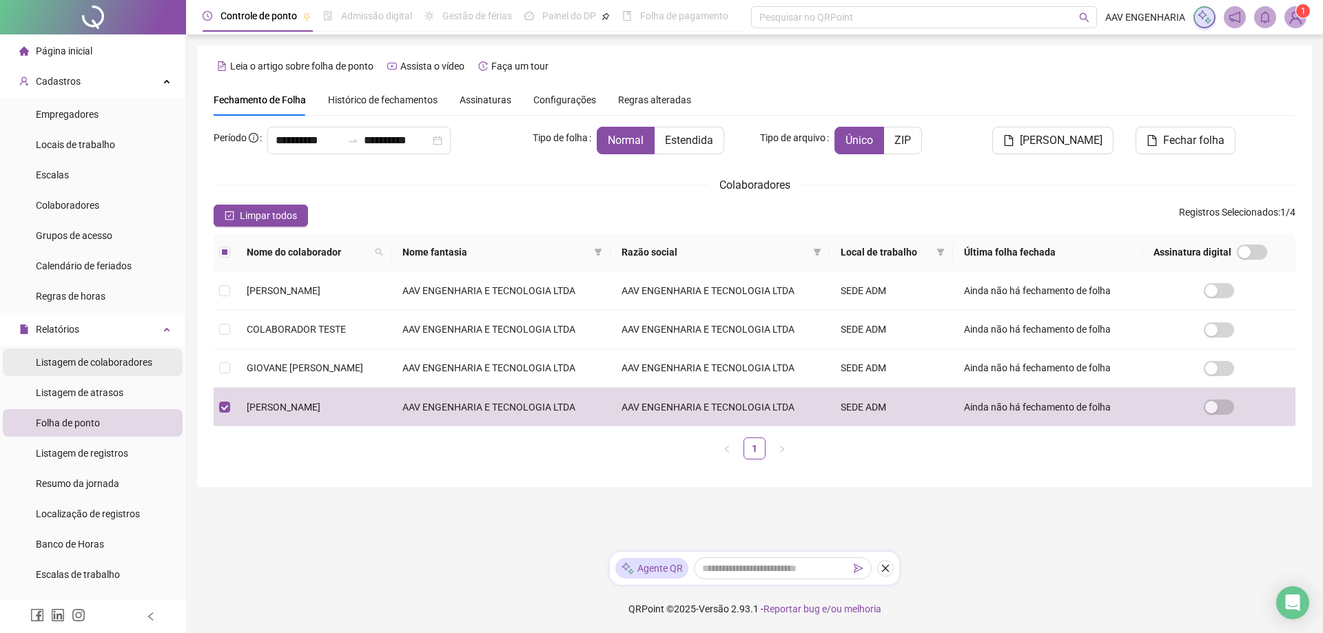
click at [83, 360] on span "Listagem de colaboradores" at bounding box center [94, 362] width 116 height 11
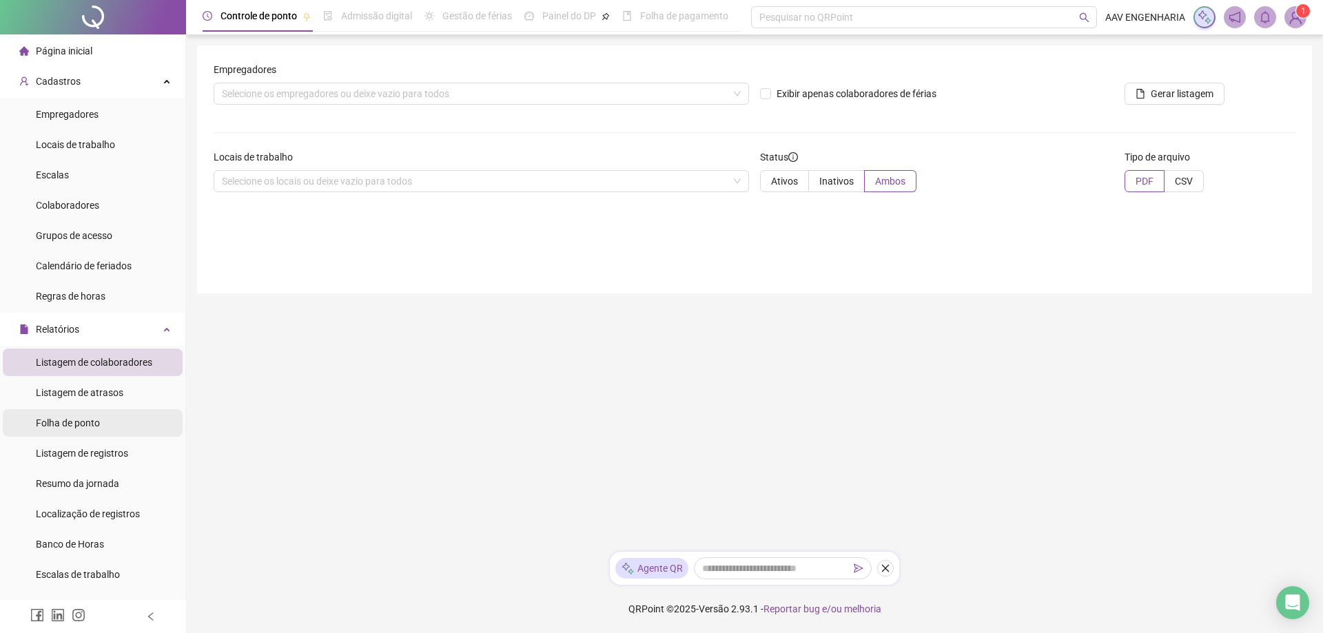
click at [112, 415] on li "Folha de ponto" at bounding box center [93, 423] width 180 height 28
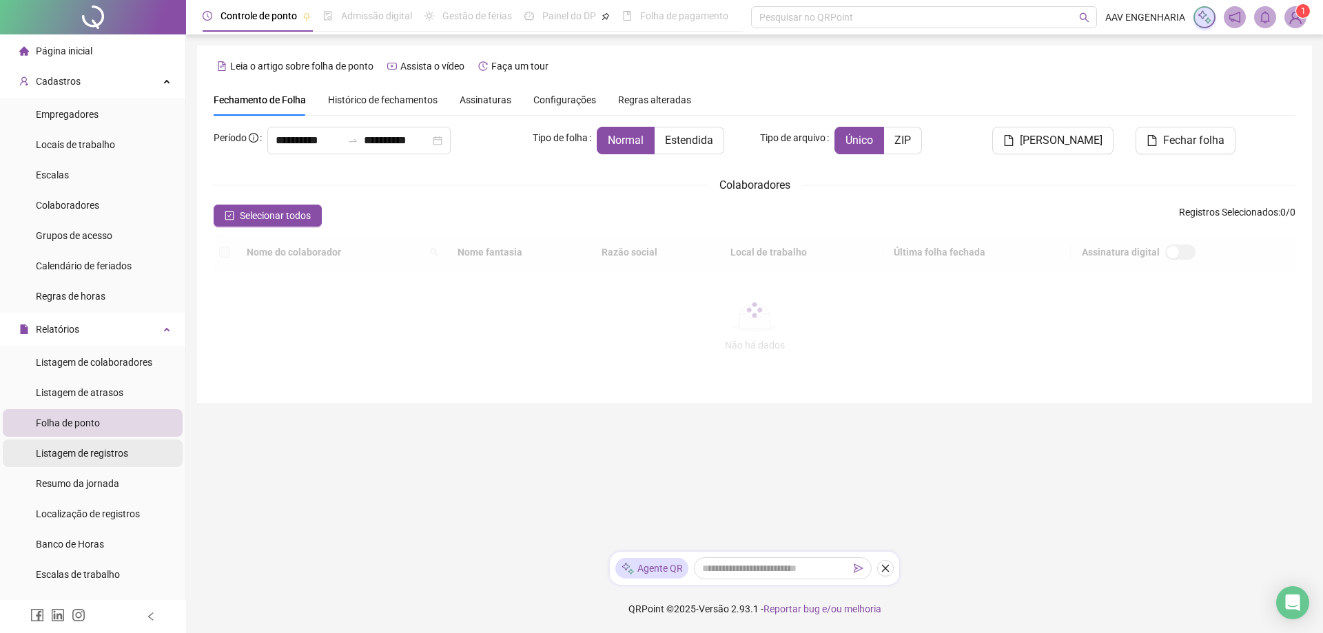
type input "**********"
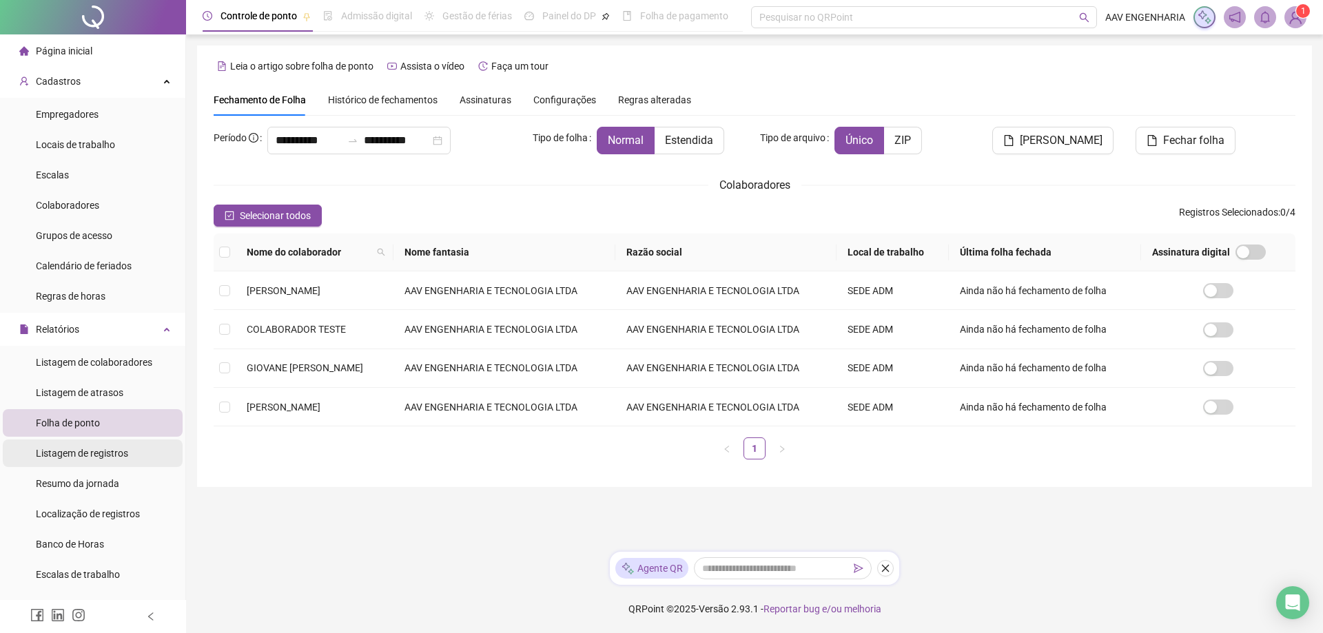
click at [110, 452] on span "Listagem de registros" at bounding box center [82, 453] width 92 height 11
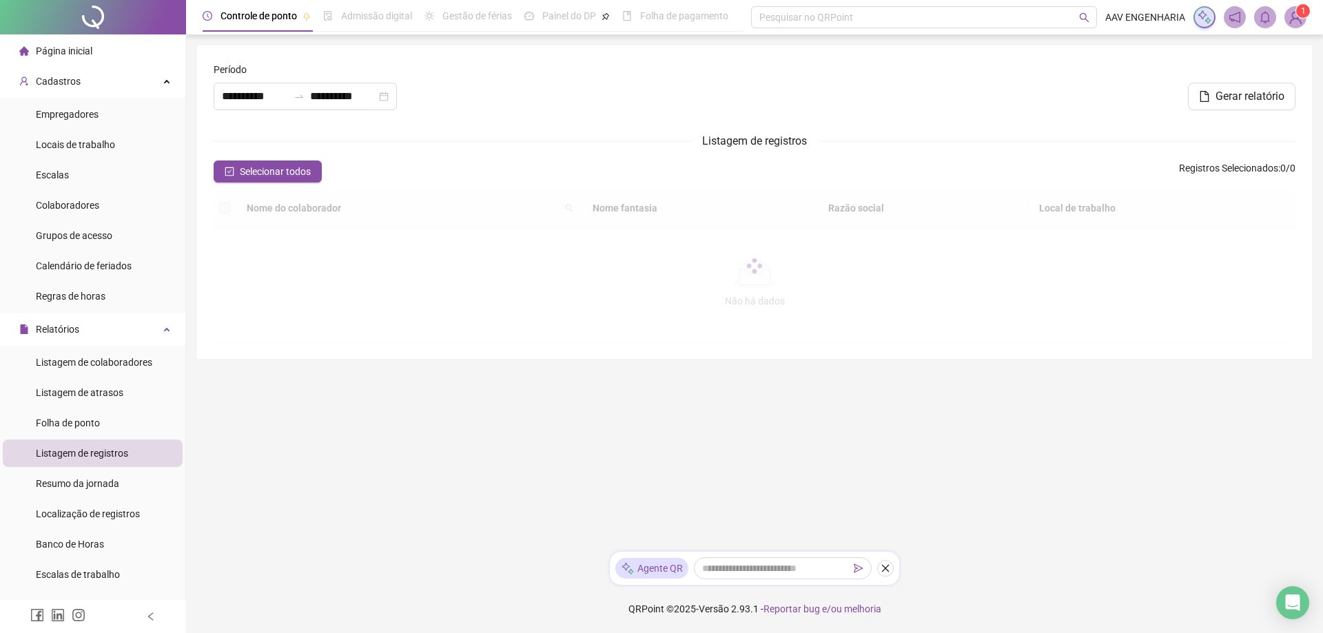
type input "**********"
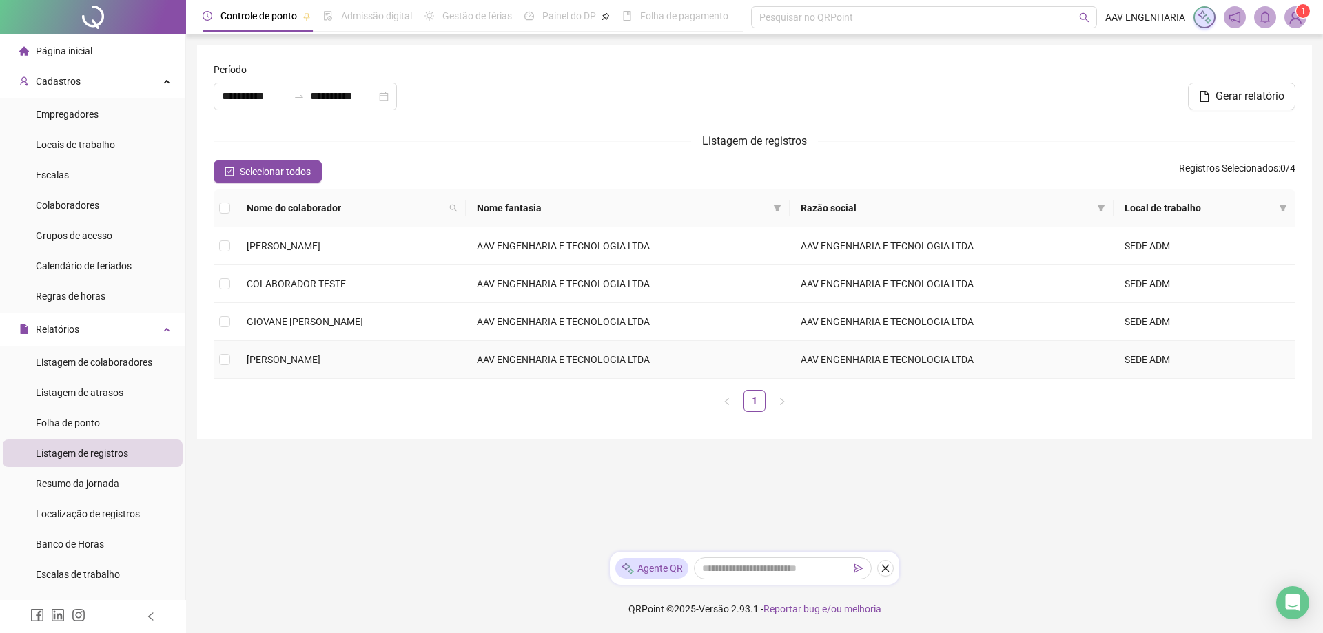
click at [278, 358] on span "[PERSON_NAME]" at bounding box center [284, 359] width 74 height 11
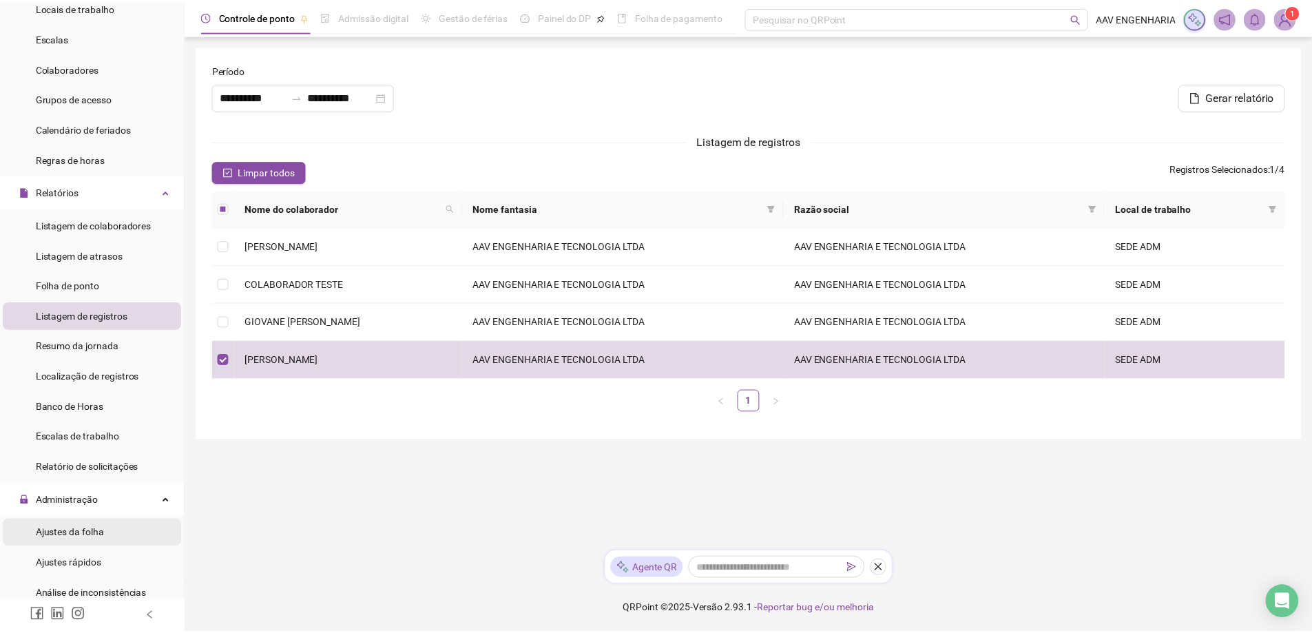
scroll to position [276, 0]
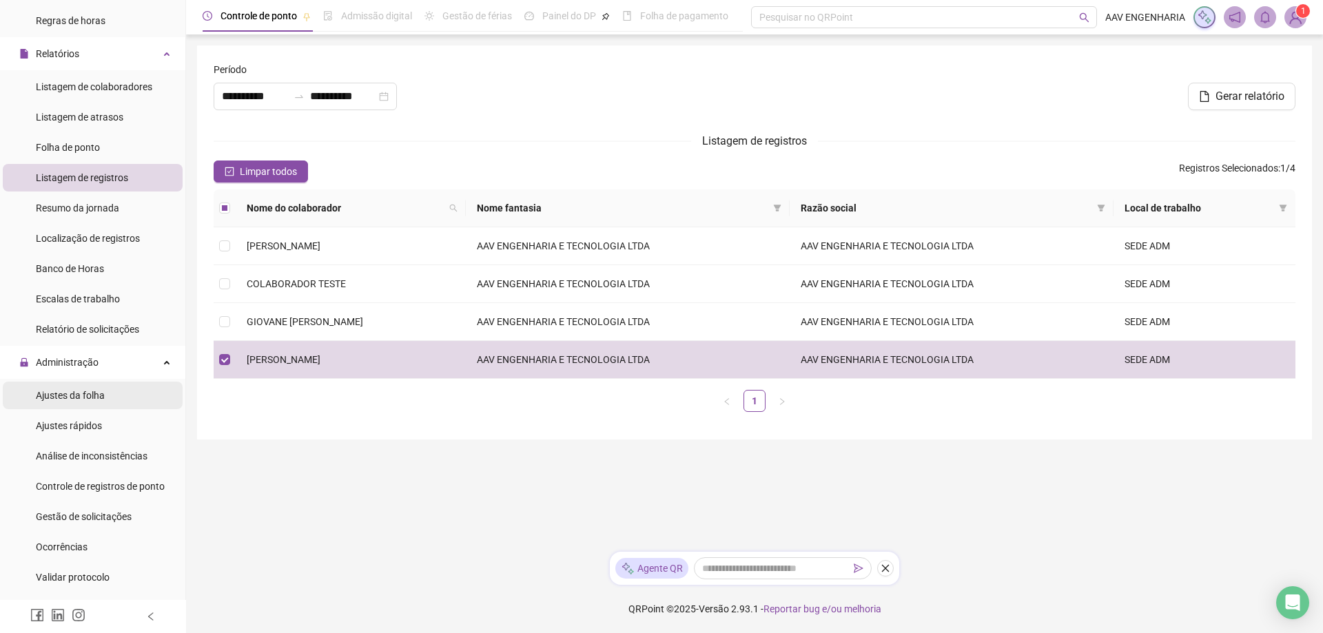
drag, startPoint x: 93, startPoint y: 397, endPoint x: 90, endPoint y: 417, distance: 20.2
click at [92, 396] on span "Ajustes da folha" at bounding box center [70, 395] width 69 height 11
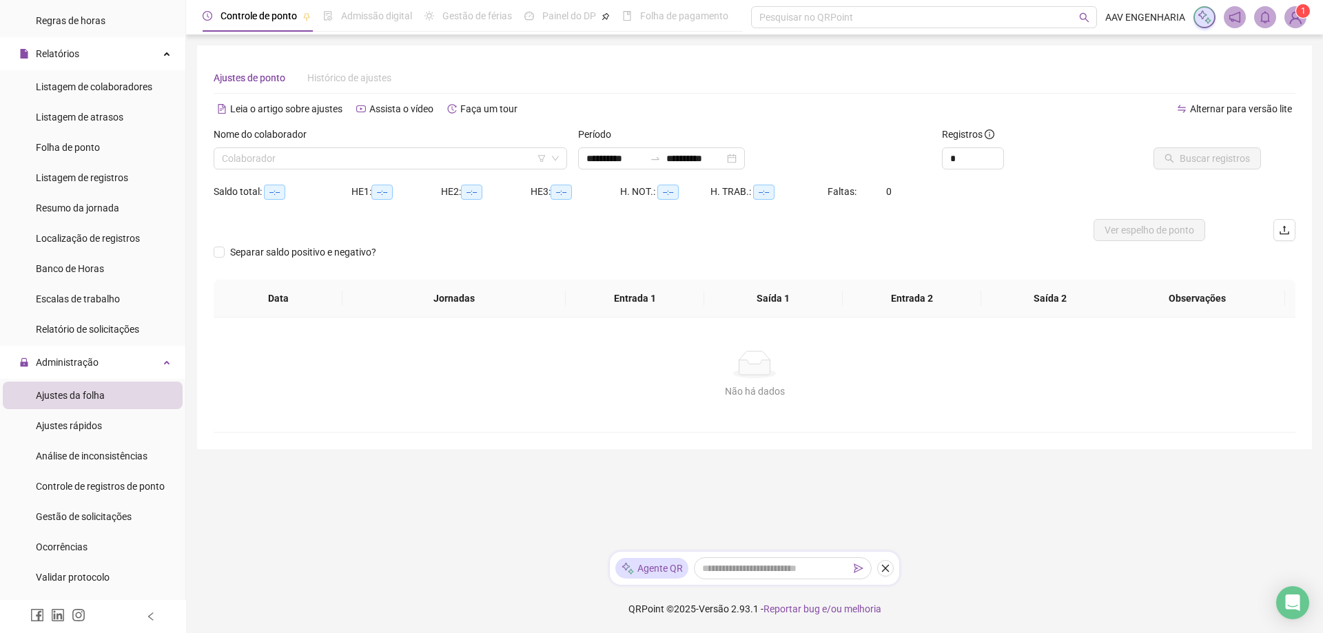
type input "**********"
click at [318, 169] on div "Colaborador" at bounding box center [390, 158] width 353 height 22
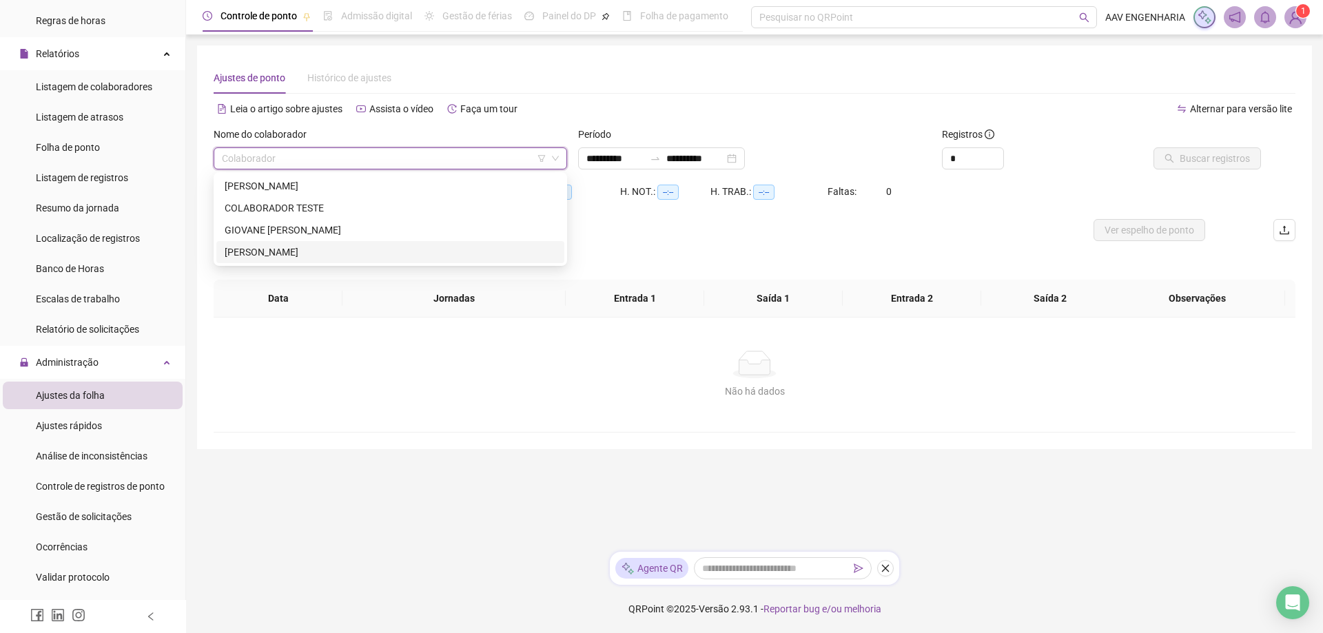
click at [274, 250] on div "[PERSON_NAME]" at bounding box center [390, 252] width 331 height 15
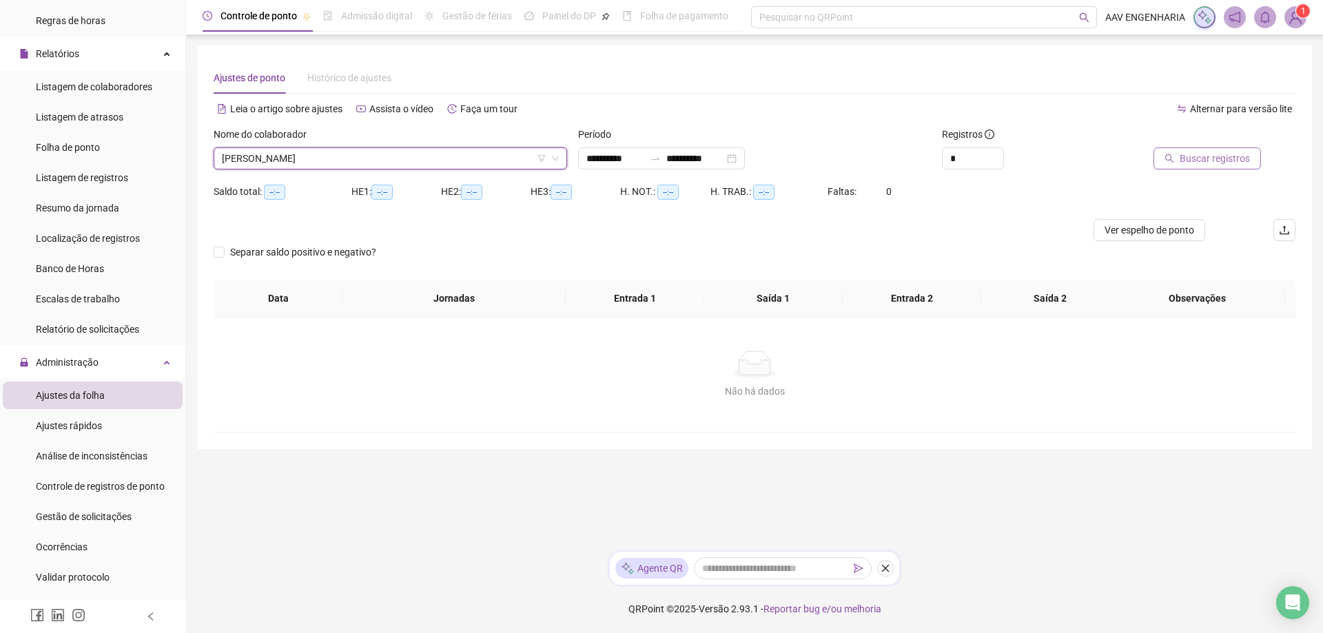
click at [1206, 162] on span "Buscar registros" at bounding box center [1214, 158] width 70 height 15
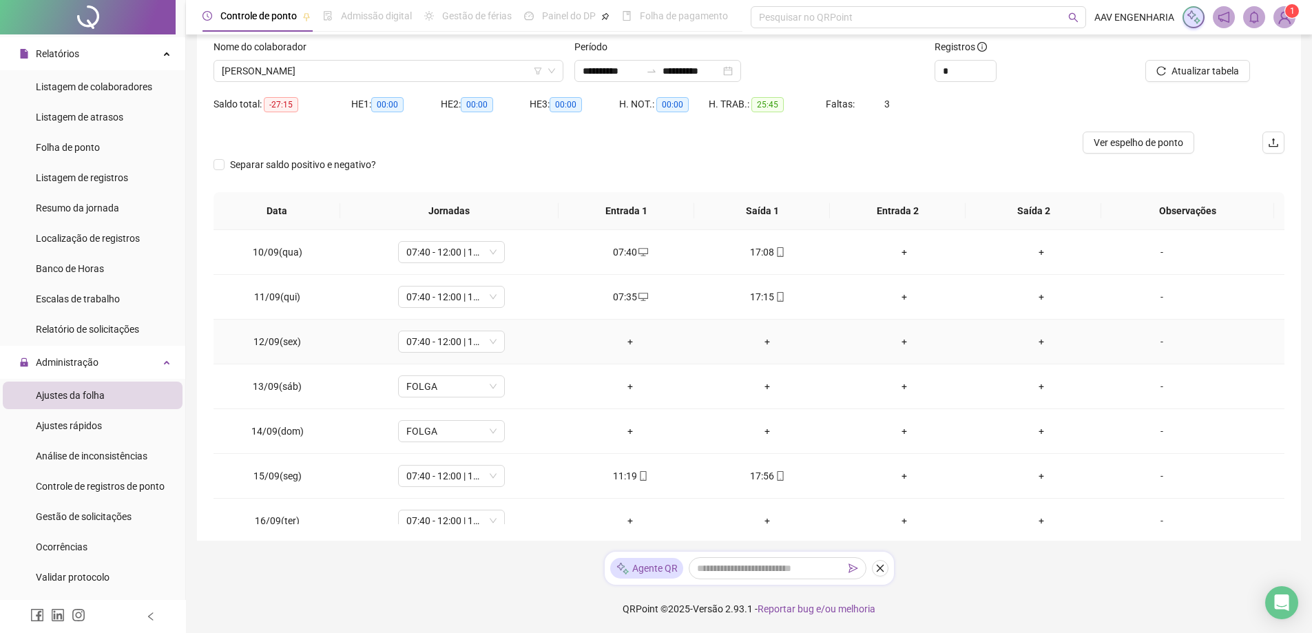
click at [629, 338] on div "+" at bounding box center [630, 341] width 115 height 15
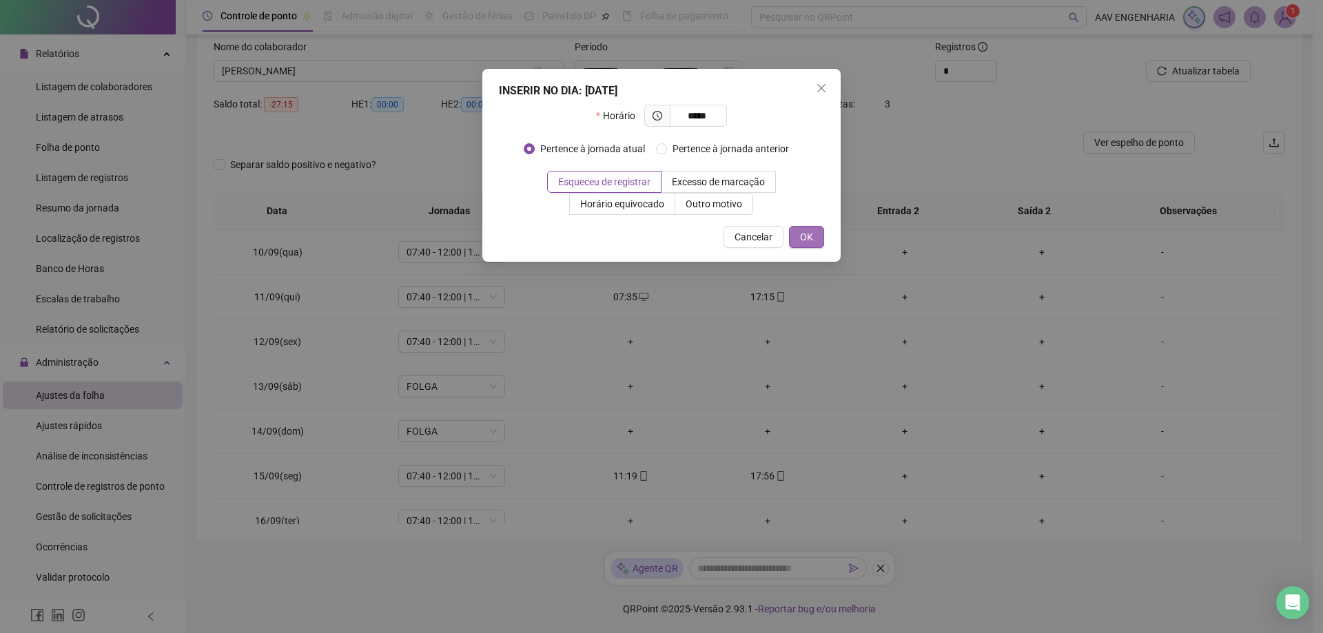
type input "*****"
click at [818, 240] on button "OK" at bounding box center [806, 237] width 35 height 22
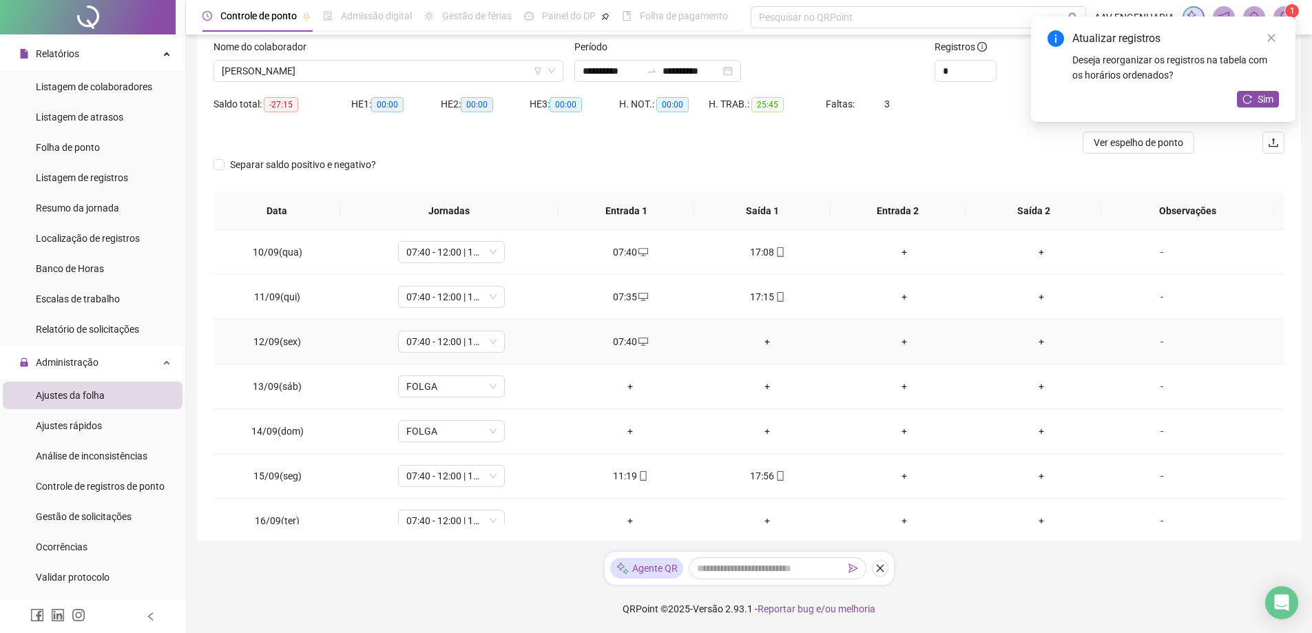
click at [762, 342] on div "+" at bounding box center [767, 341] width 115 height 15
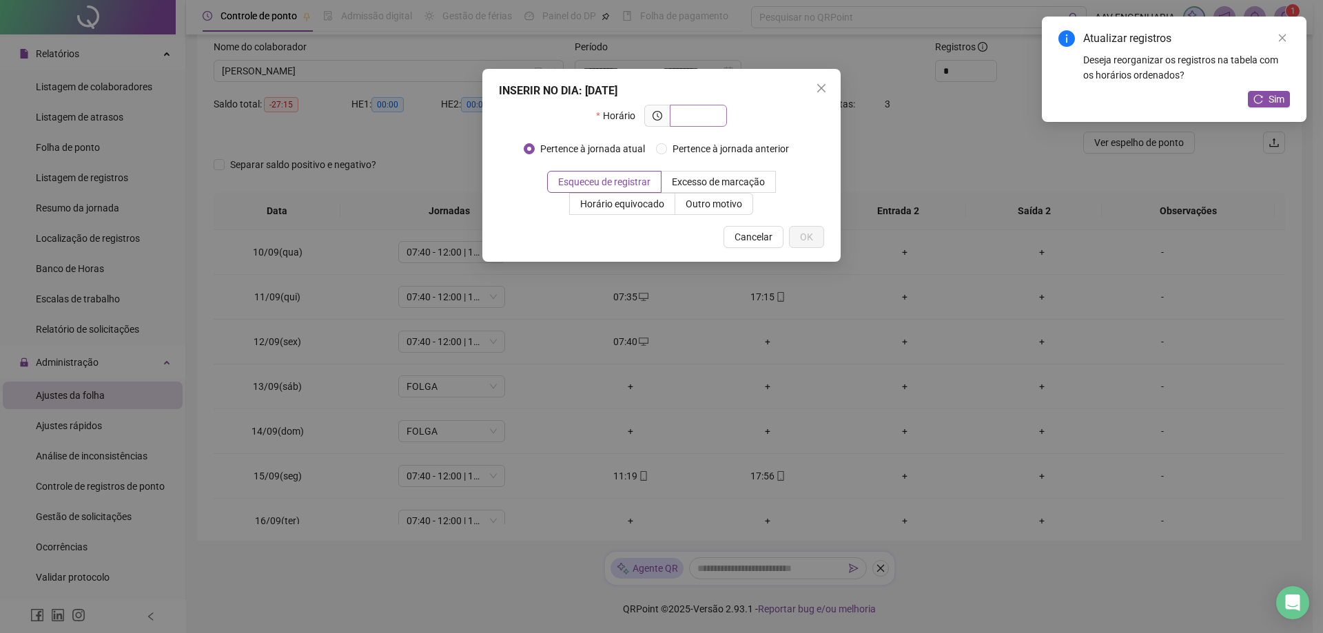
click at [698, 117] on input "text" at bounding box center [697, 115] width 38 height 15
type input "*****"
click at [815, 232] on button "OK" at bounding box center [806, 237] width 35 height 22
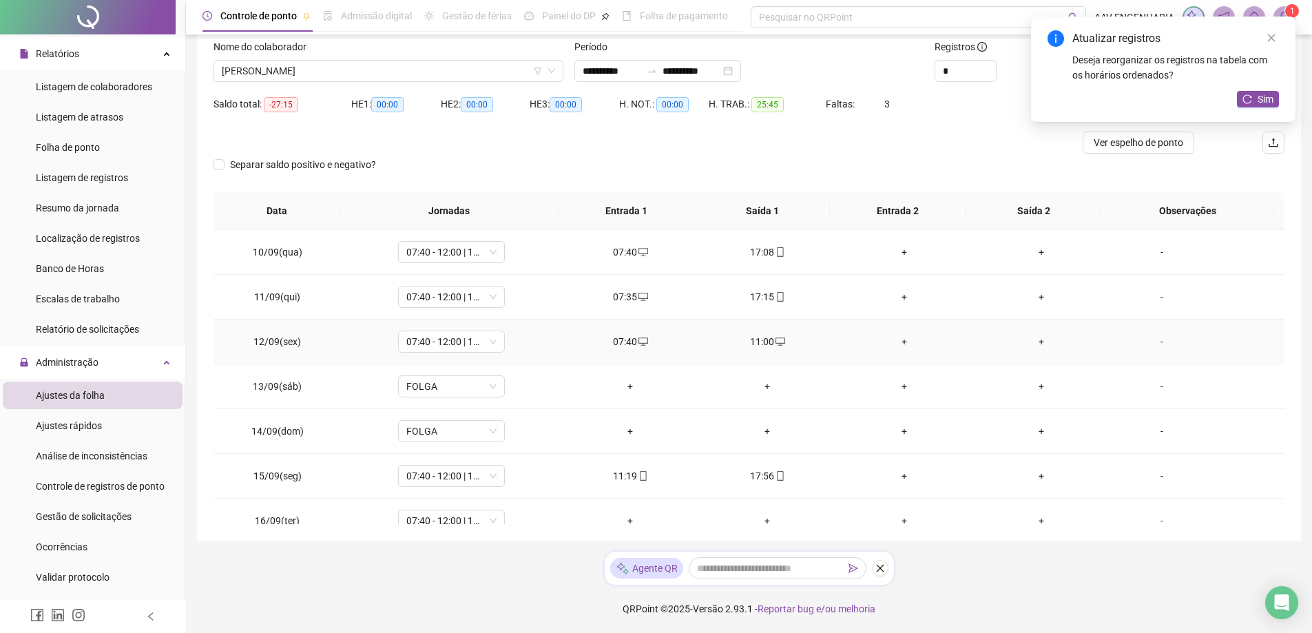
click at [895, 344] on div "+" at bounding box center [904, 341] width 115 height 15
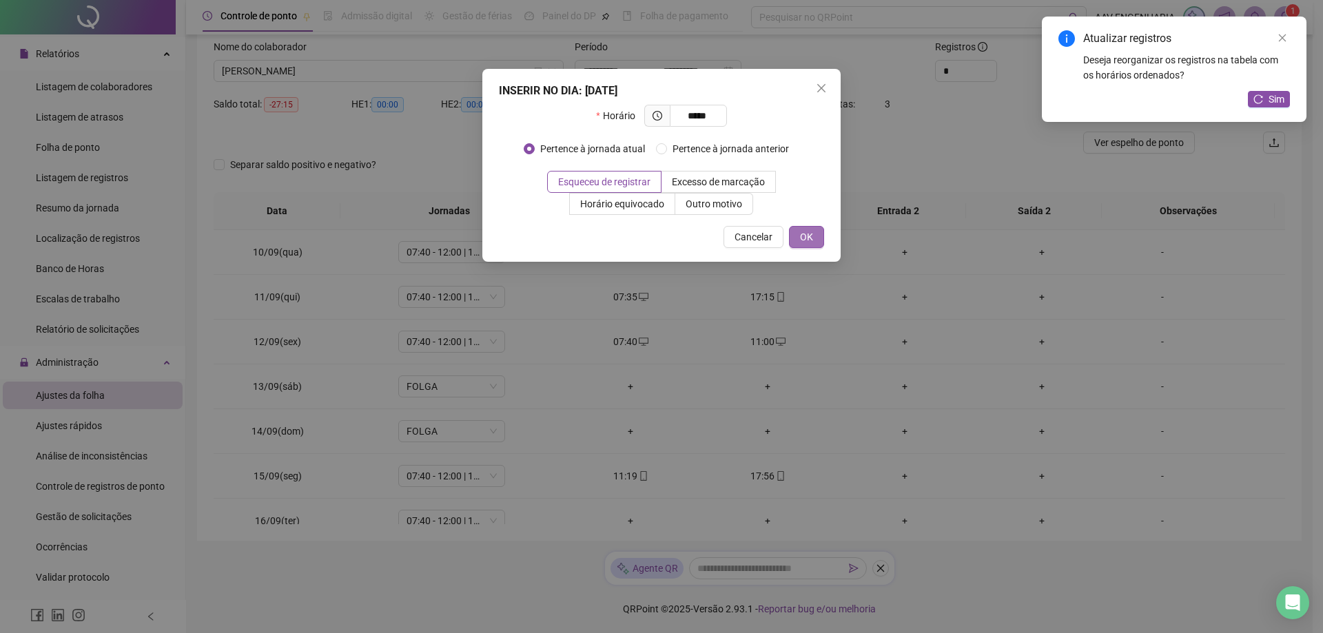
type input "*****"
click at [807, 235] on span "OK" at bounding box center [806, 236] width 13 height 15
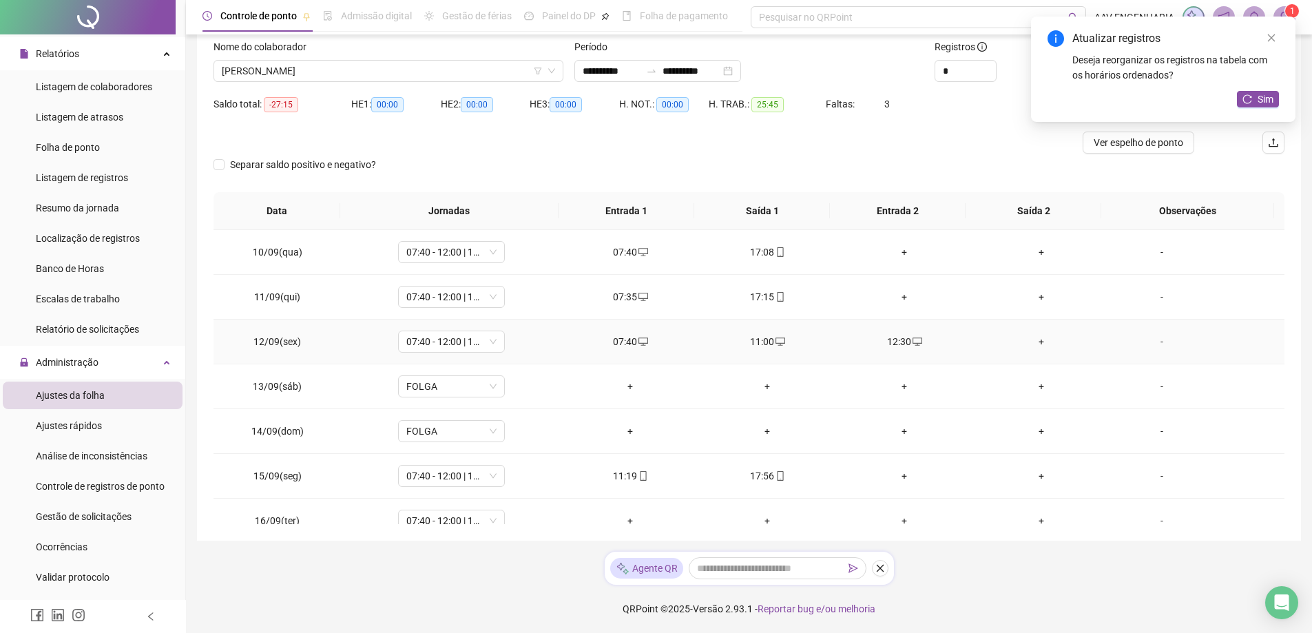
click at [1030, 342] on div "+" at bounding box center [1041, 341] width 115 height 15
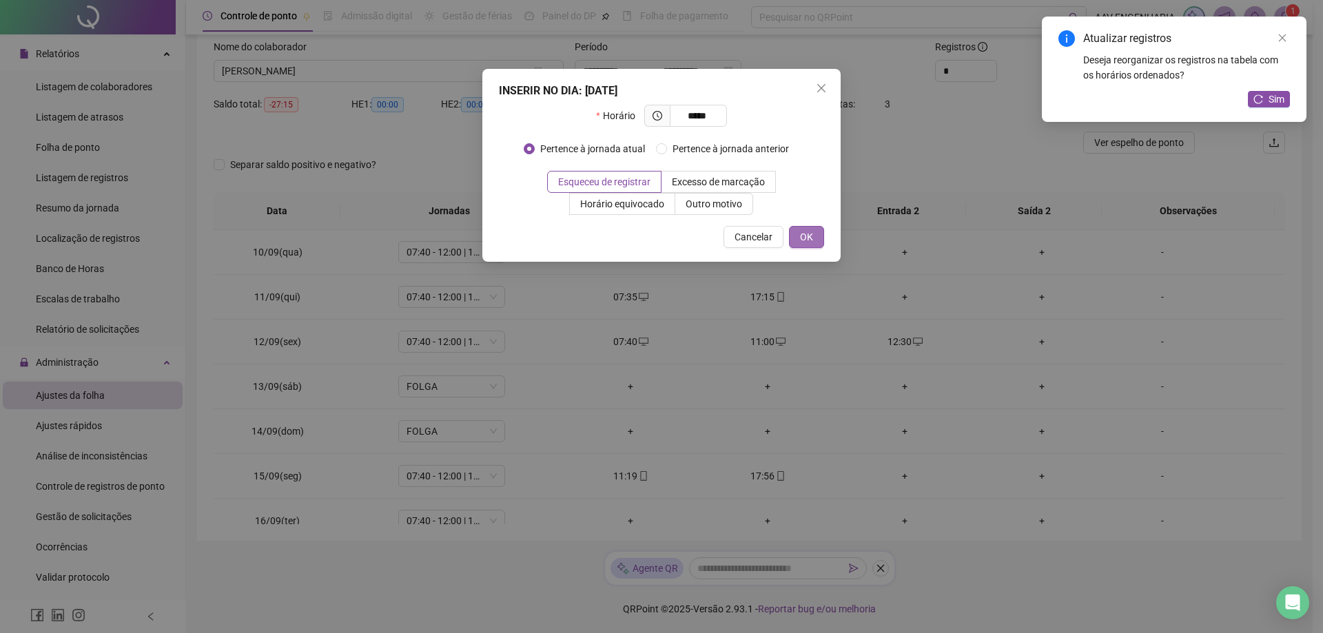
type input "*****"
click at [796, 233] on button "OK" at bounding box center [806, 237] width 35 height 22
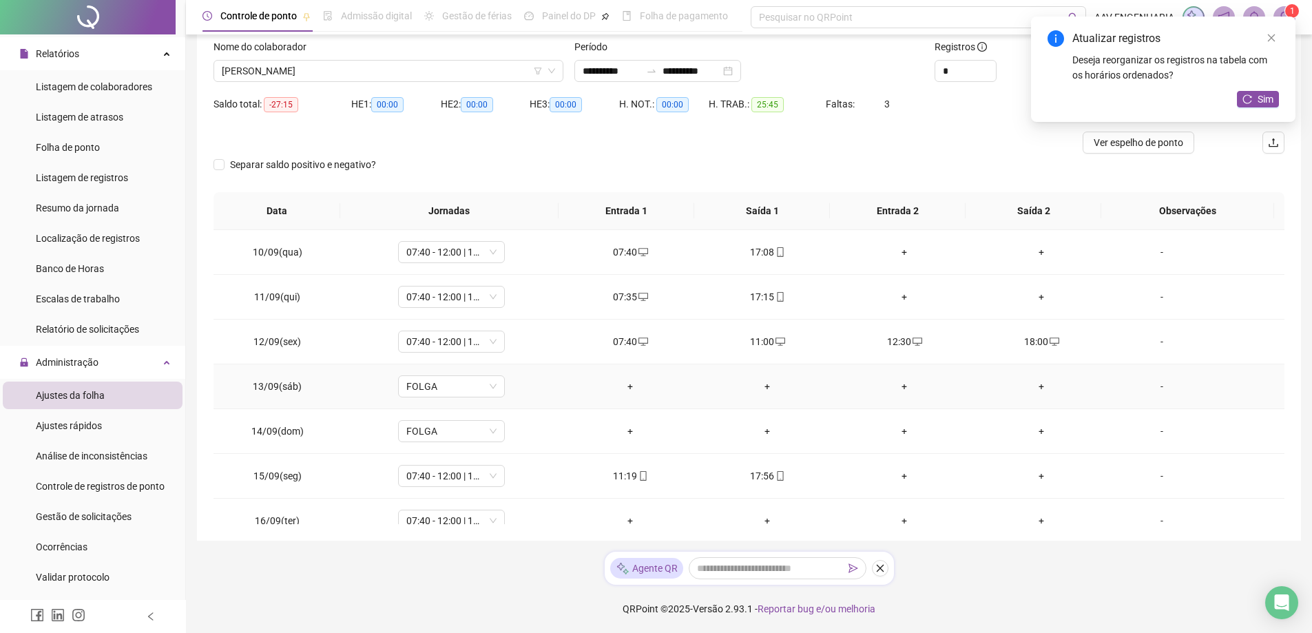
scroll to position [64, 0]
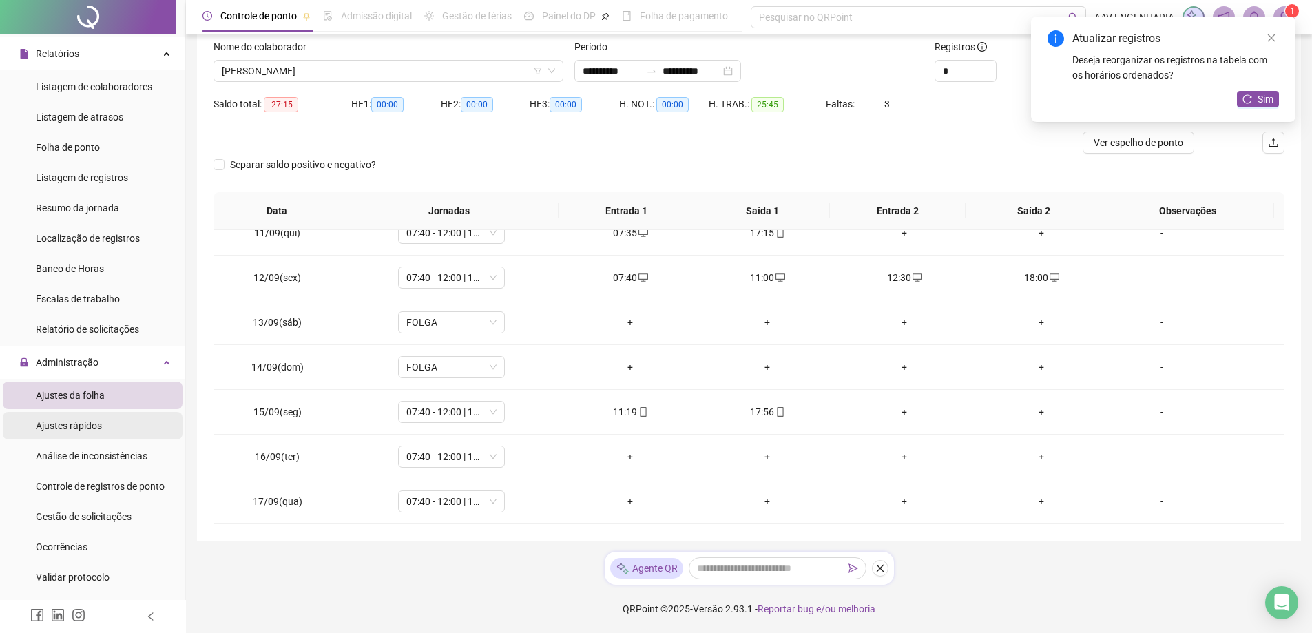
click at [91, 426] on span "Ajustes rápidos" at bounding box center [69, 425] width 66 height 11
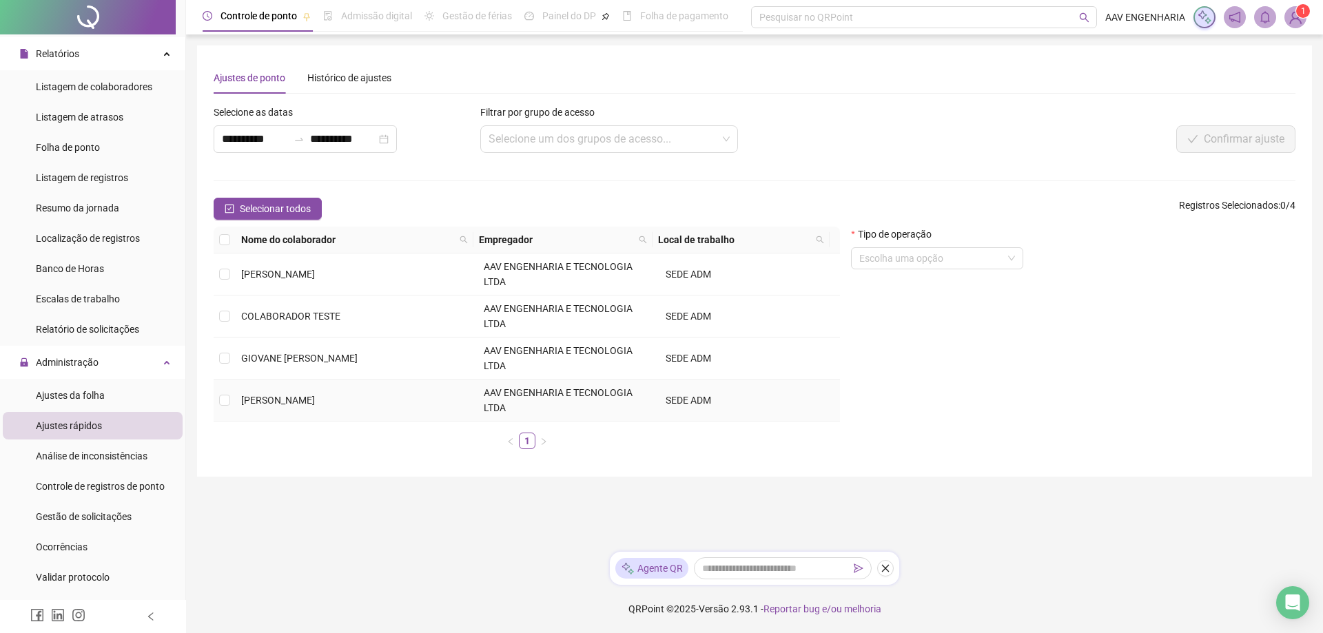
click at [276, 397] on span "[PERSON_NAME]" at bounding box center [278, 400] width 74 height 11
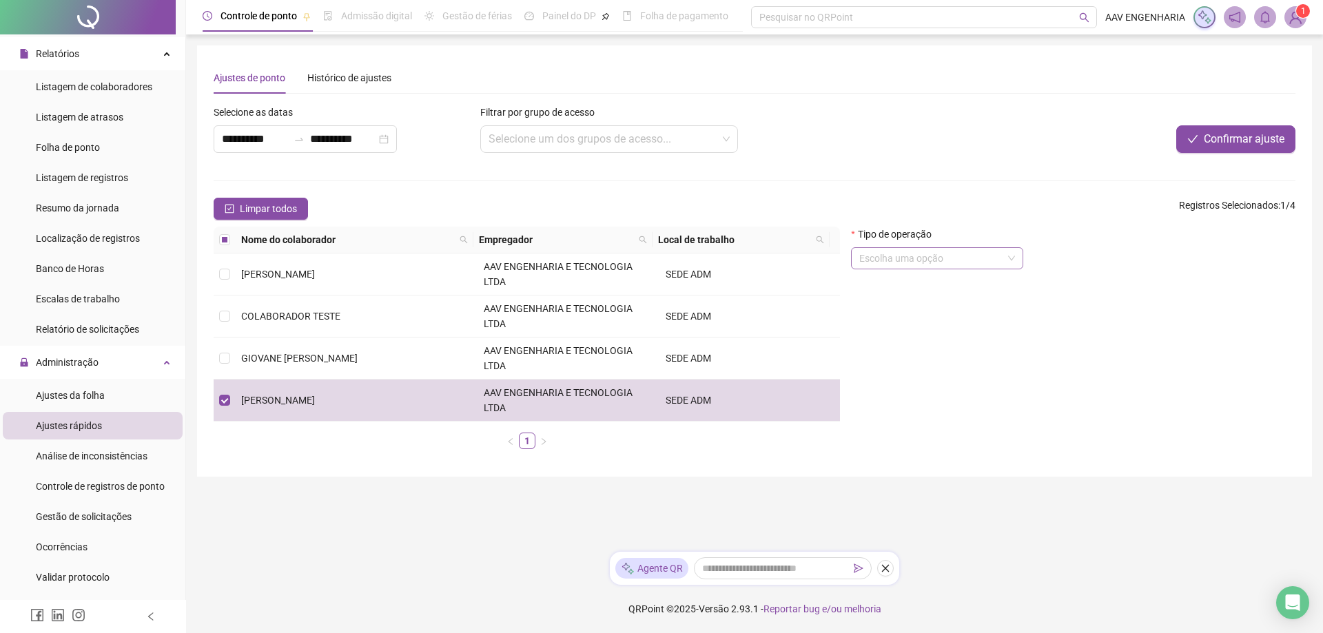
click at [955, 260] on input "search" at bounding box center [930, 258] width 143 height 21
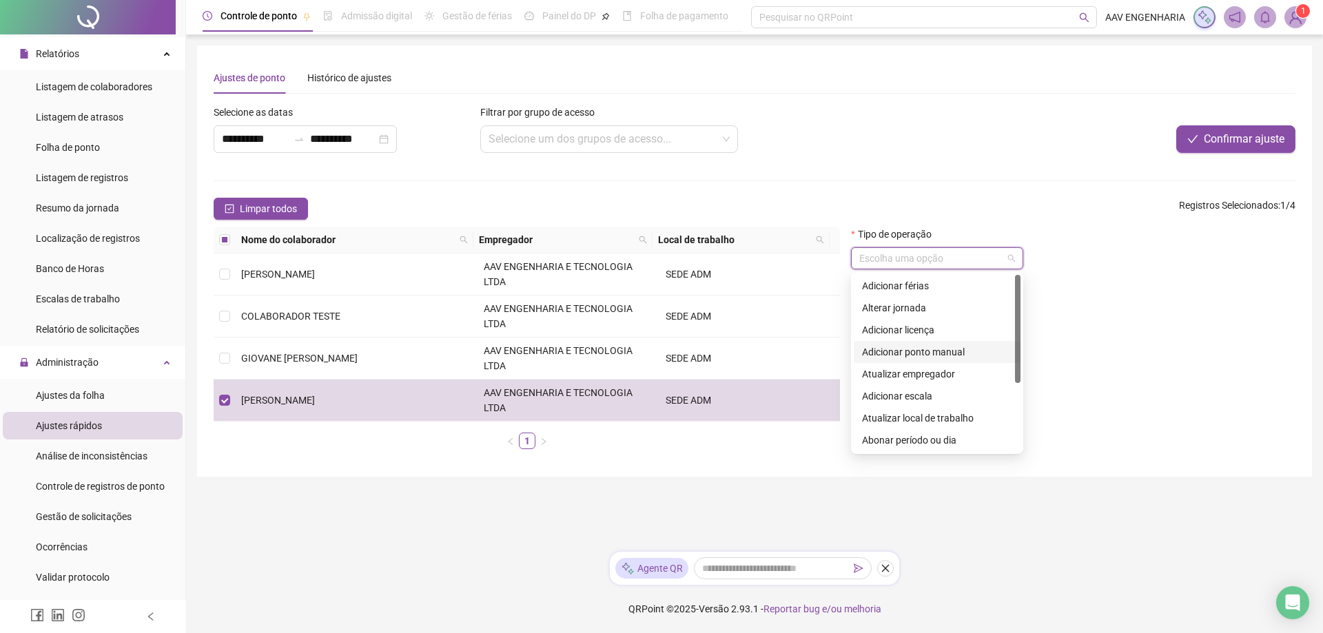
click at [952, 349] on div "Adicionar ponto manual" at bounding box center [937, 351] width 150 height 15
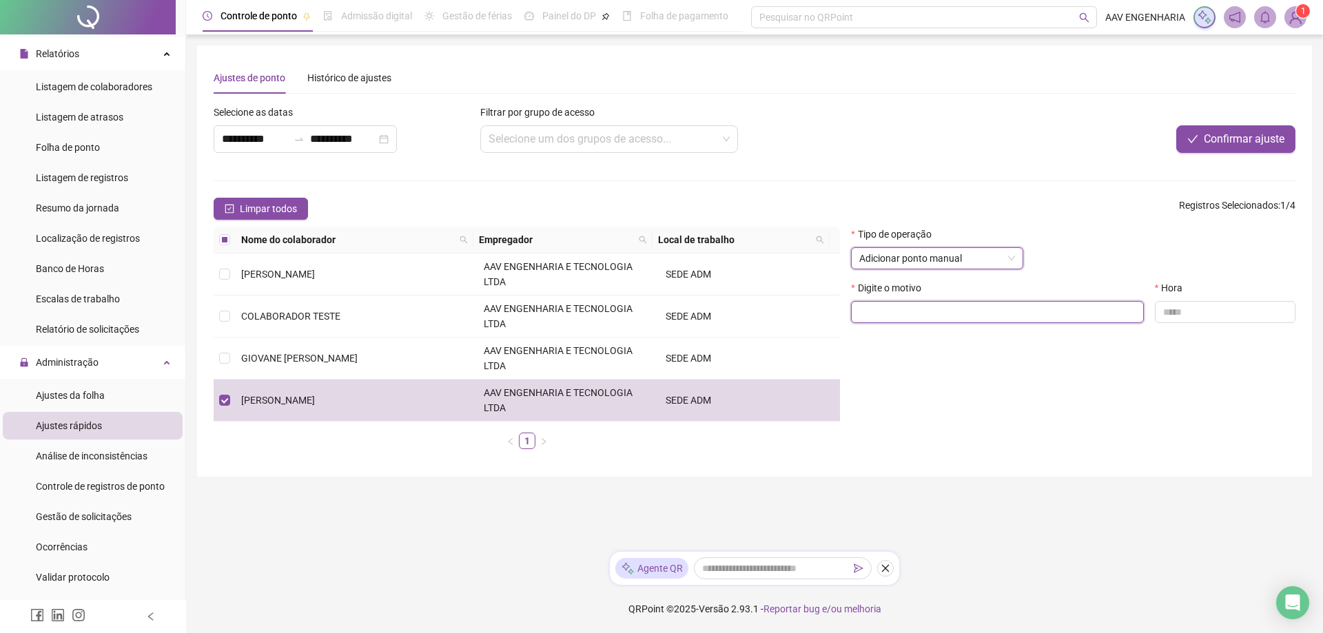
click at [1053, 309] on input "text" at bounding box center [997, 312] width 293 height 22
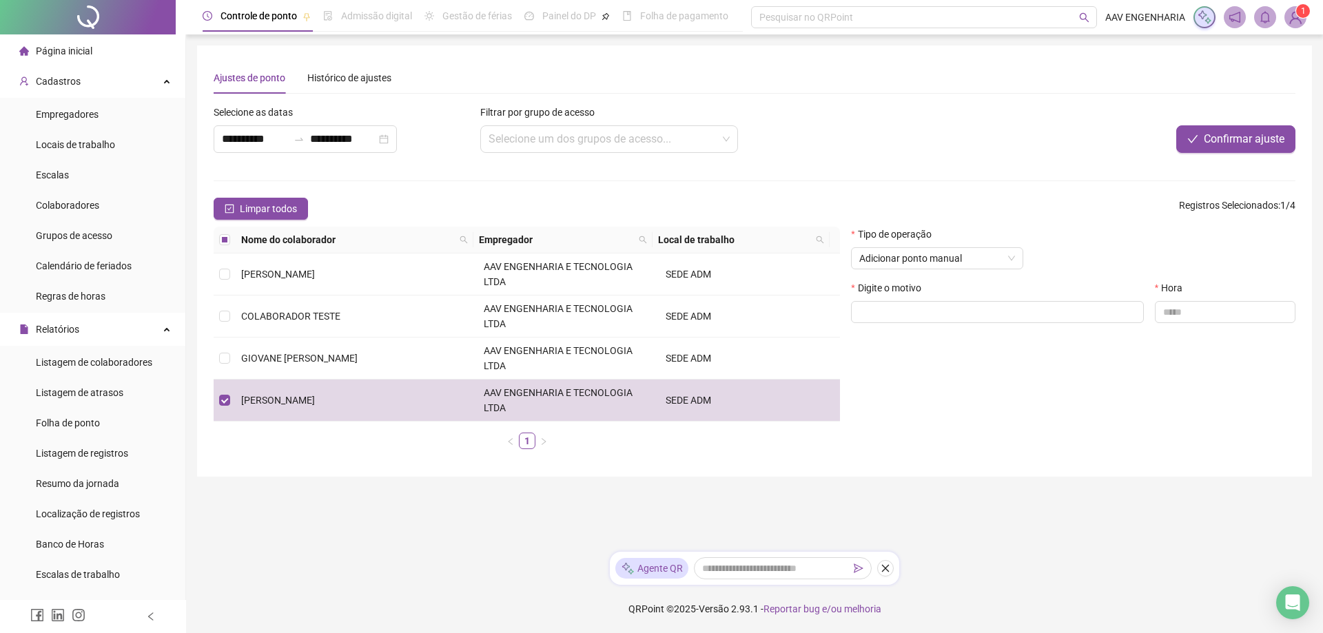
click at [61, 52] on span "Página inicial" at bounding box center [64, 50] width 56 height 11
